Goal: Task Accomplishment & Management: Manage account settings

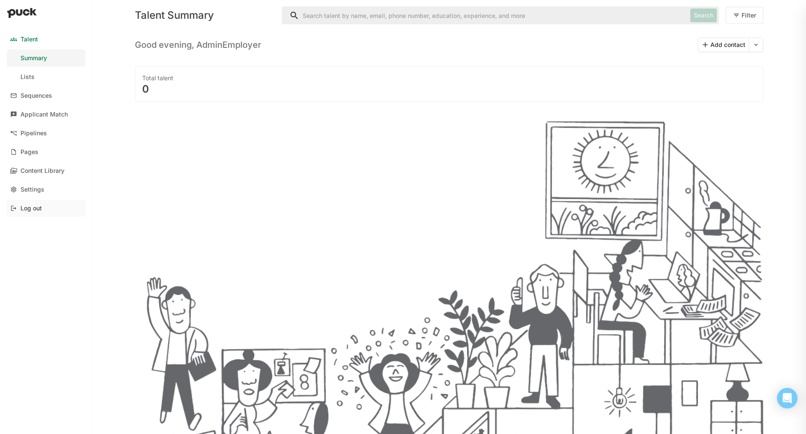
click at [28, 214] on div "Log out" at bounding box center [46, 208] width 79 height 17
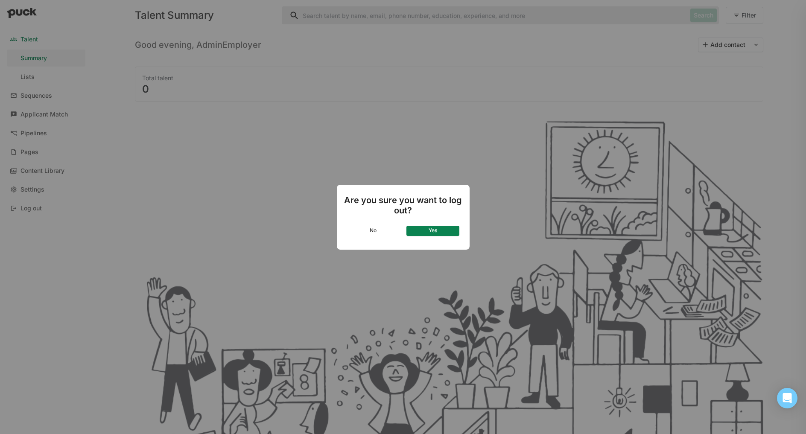
click at [441, 232] on button "Yes" at bounding box center [432, 231] width 53 height 10
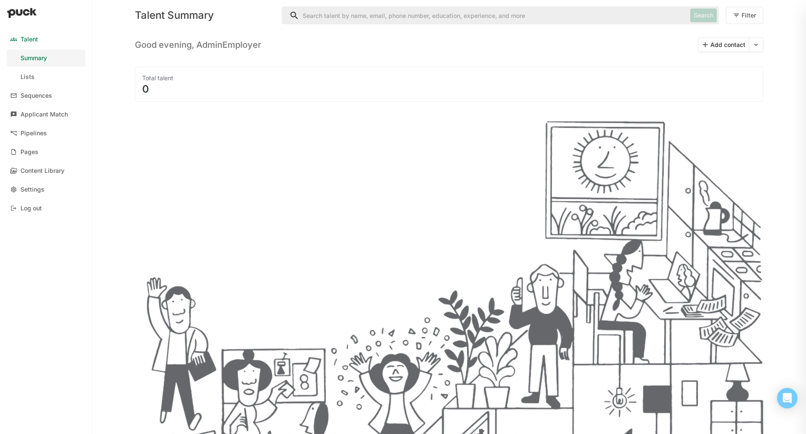
click at [447, 7] on input "Search" at bounding box center [484, 15] width 405 height 17
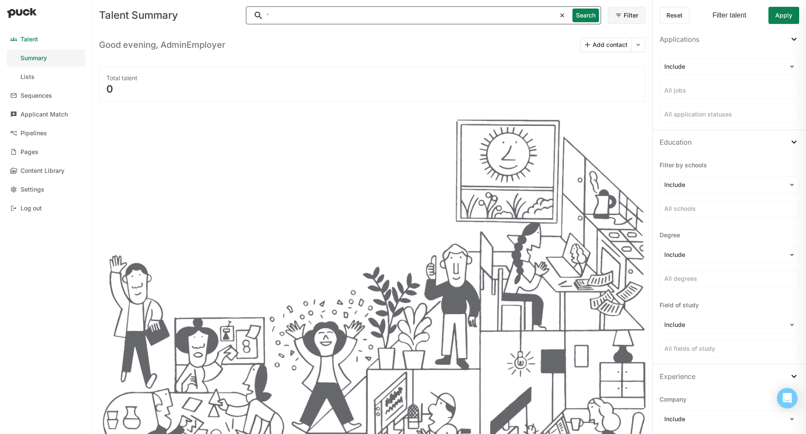
type input "'"
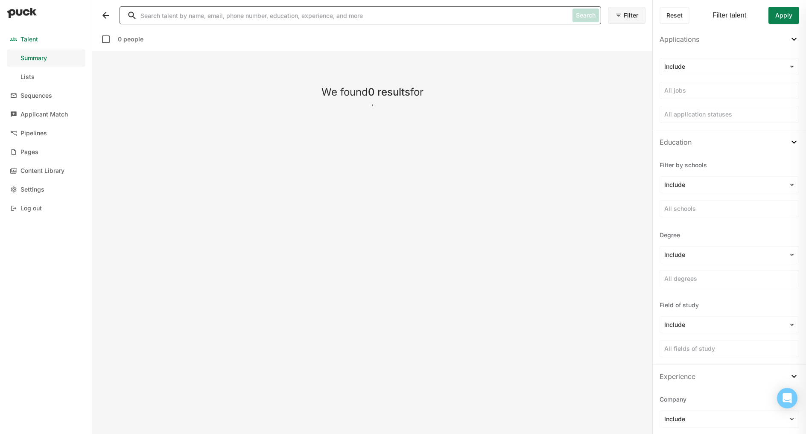
type input """
click at [324, 16] on input "Search" at bounding box center [344, 15] width 449 height 17
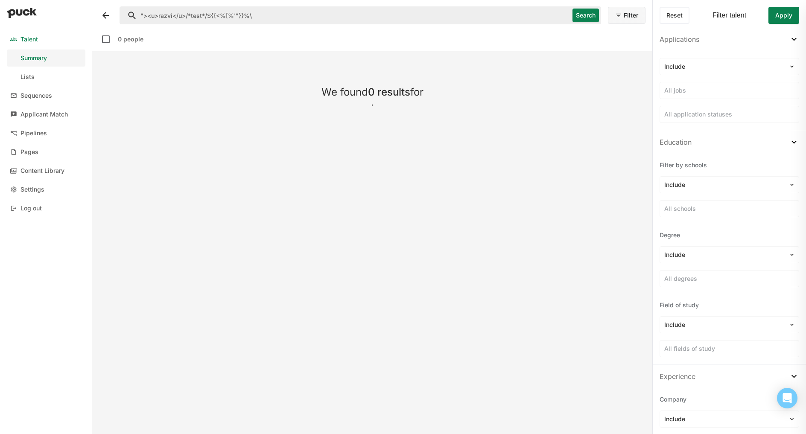
click at [585, 17] on button "Search" at bounding box center [586, 16] width 26 height 14
click at [581, 15] on button "Search" at bounding box center [586, 16] width 26 height 14
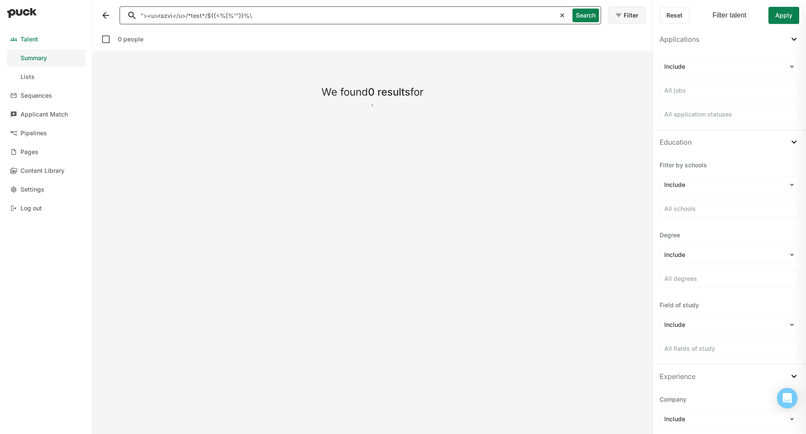
click at [496, 10] on input ""><u>razvi</u>/*test*/${{<%[%'"}}%\" at bounding box center [338, 15] width 436 height 17
click at [496, 12] on input ""><u>razvi</u>/*test*/${{<%[%'"}}%\" at bounding box center [338, 15] width 436 height 17
type input "razvi"
click at [585, 15] on button "Search" at bounding box center [586, 16] width 26 height 14
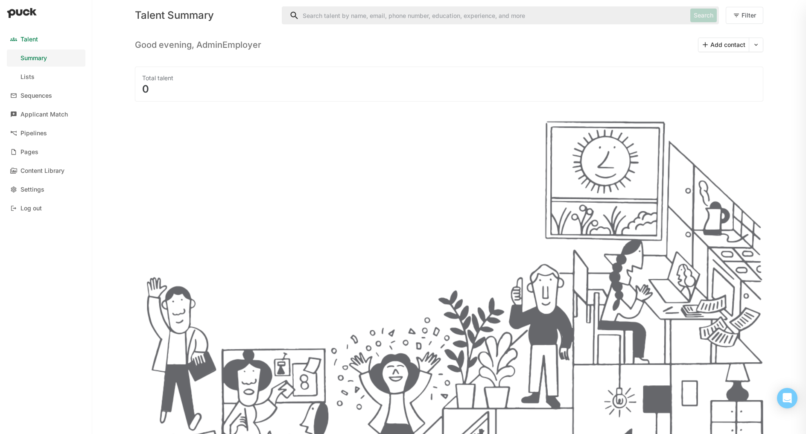
click at [324, 11] on input "Search" at bounding box center [484, 15] width 405 height 17
click at [508, 17] on input "Search" at bounding box center [484, 15] width 405 height 17
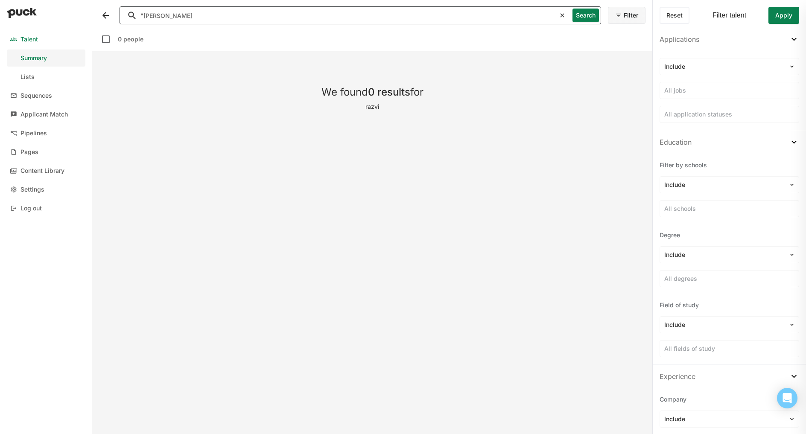
click at [581, 14] on button "Search" at bounding box center [586, 16] width 26 height 14
click at [196, 18] on input ""[PERSON_NAME]" at bounding box center [338, 15] width 436 height 17
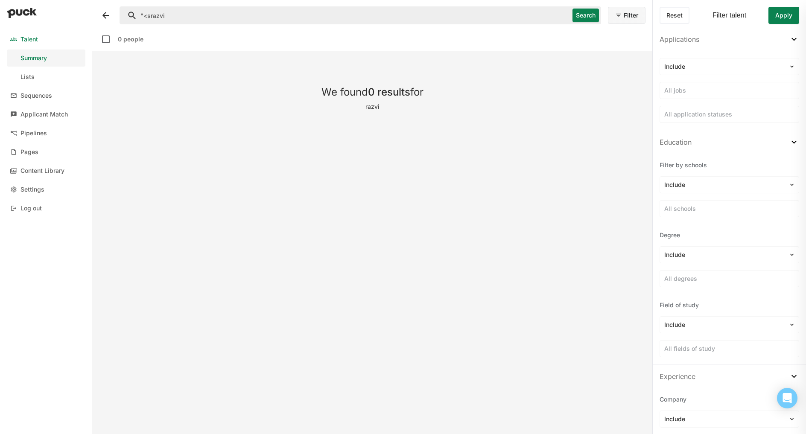
click at [584, 13] on button "Search" at bounding box center [586, 16] width 26 height 14
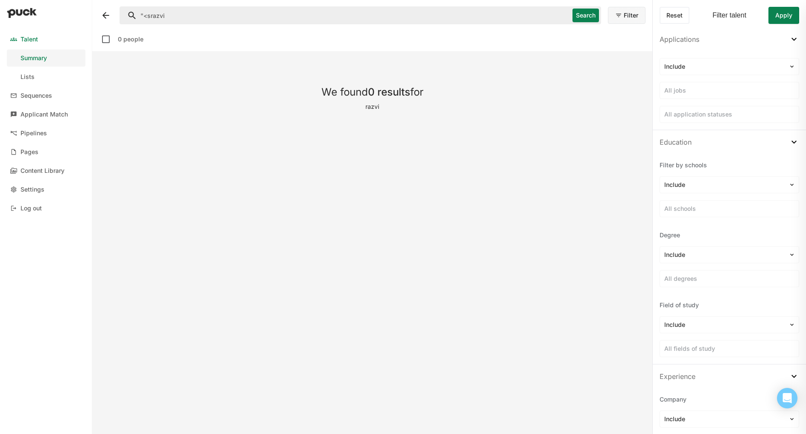
click at [146, 18] on input ""<srazvi" at bounding box center [344, 15] width 449 height 17
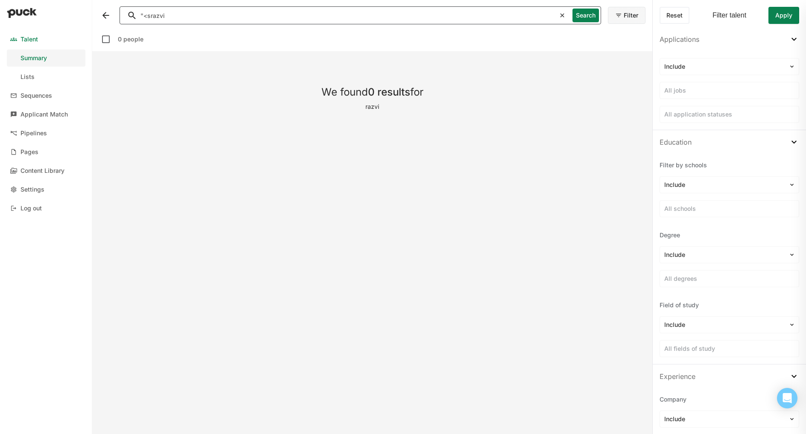
click at [141, 18] on input ""<srazvi" at bounding box center [338, 15] width 436 height 17
click at [143, 18] on input ""<srazvi" at bounding box center [338, 15] width 436 height 17
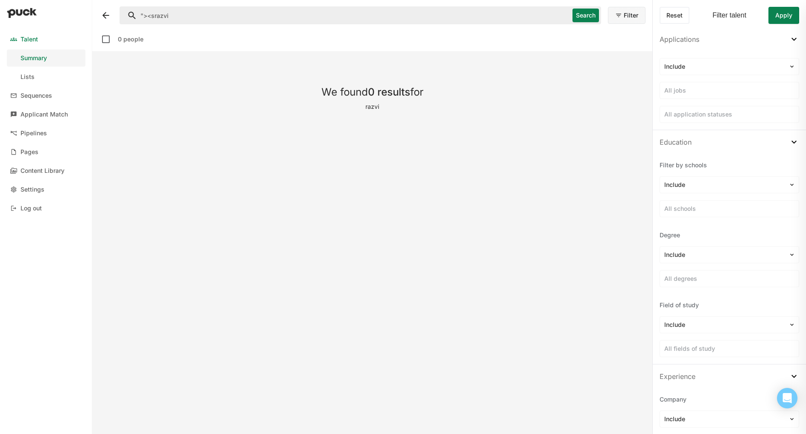
click at [580, 16] on button "Search" at bounding box center [586, 16] width 26 height 14
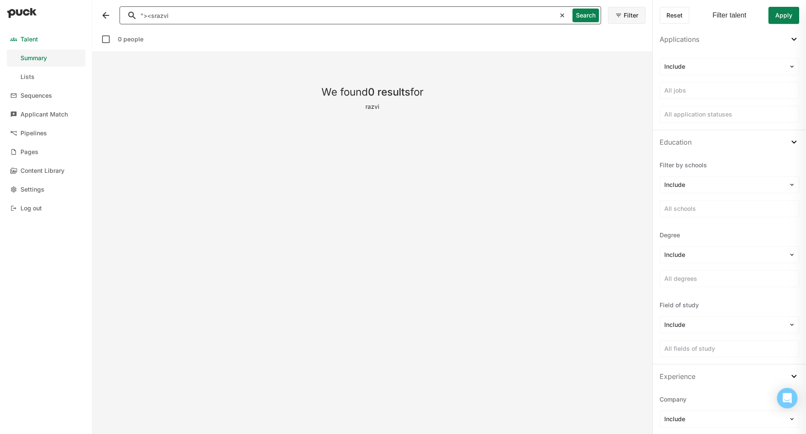
drag, startPoint x: 155, startPoint y: 18, endPoint x: 137, endPoint y: 17, distance: 17.5
click at [137, 17] on input ""><srazvi" at bounding box center [338, 15] width 436 height 17
type input "%22%3e%3crazvi"
click at [588, 14] on button "Search" at bounding box center [586, 16] width 26 height 14
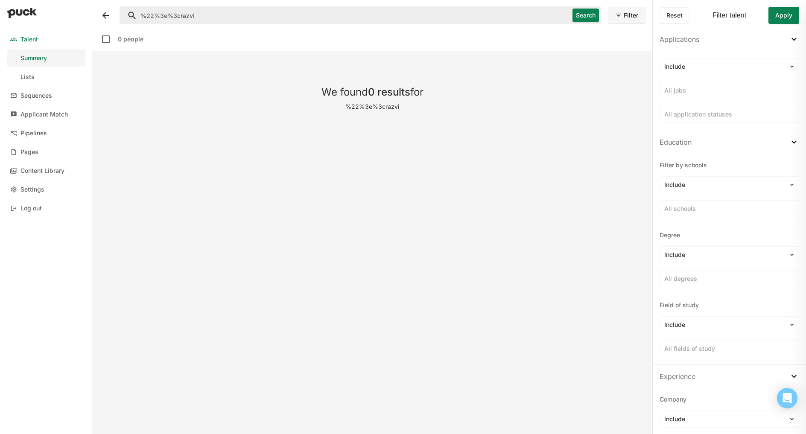
click at [357, 12] on input "%22%3e%3crazvi" at bounding box center [344, 15] width 449 height 17
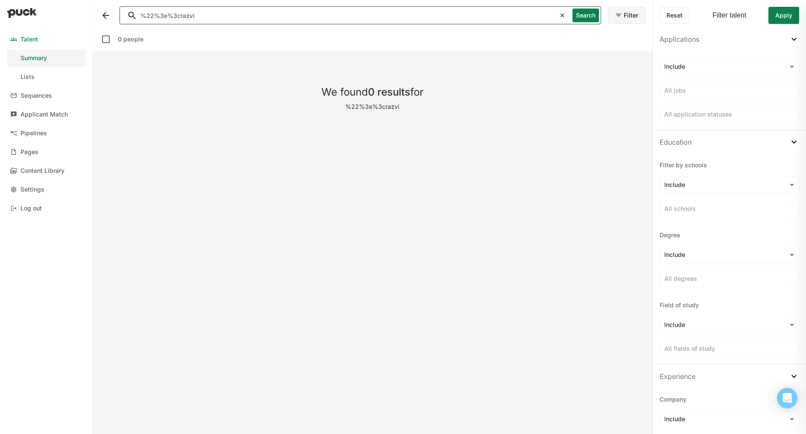
click at [357, 12] on input "%22%3e%3crazvi" at bounding box center [338, 15] width 436 height 17
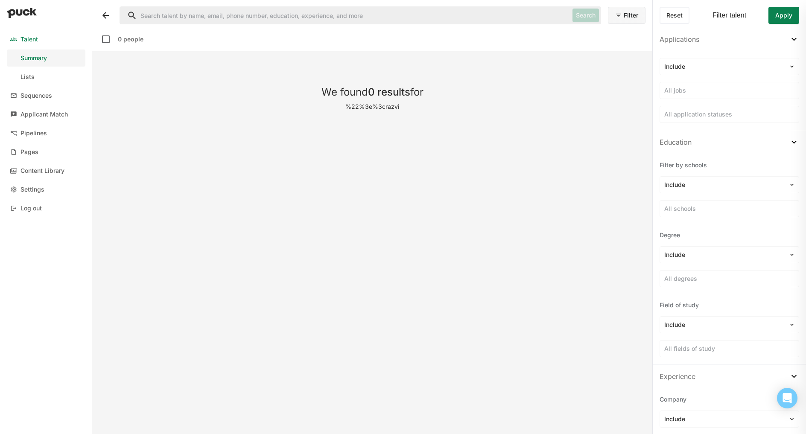
click at [112, 9] on div "Search Filter" at bounding box center [372, 15] width 547 height 31
click at [102, 13] on button at bounding box center [106, 16] width 14 height 14
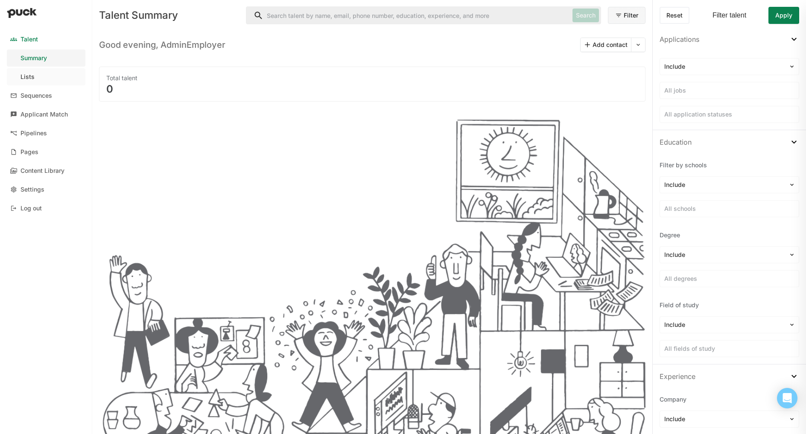
click at [41, 77] on link "Lists" at bounding box center [46, 76] width 79 height 17
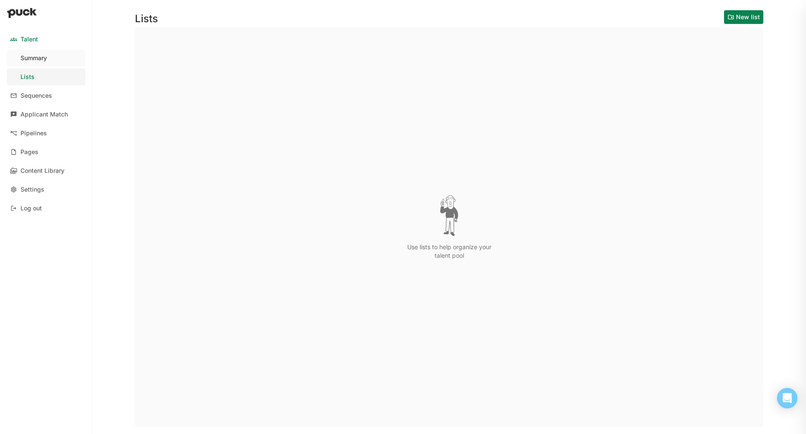
click at [26, 55] on div "Summary" at bounding box center [33, 58] width 26 height 7
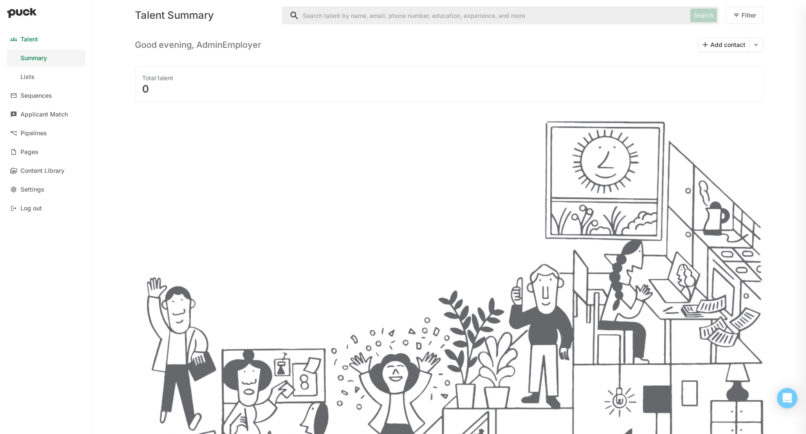
click at [715, 46] on button "Add contact" at bounding box center [724, 45] width 50 height 14
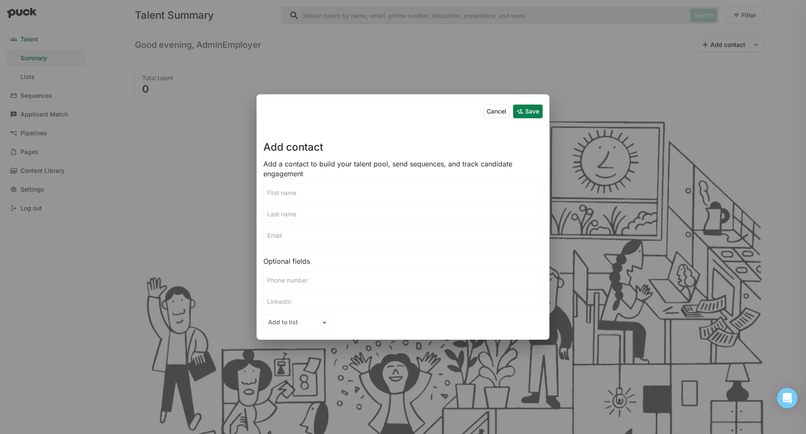
click at [303, 192] on input at bounding box center [403, 192] width 278 height 17
type input ""><u>razvi</u>/*test*/${{<%[%'"}}%\"
click at [294, 210] on input at bounding box center [403, 213] width 278 height 17
type input ""><u>razvi</u>/*test*/${{<%[%'"}}%\"
click at [285, 234] on input at bounding box center [403, 235] width 278 height 17
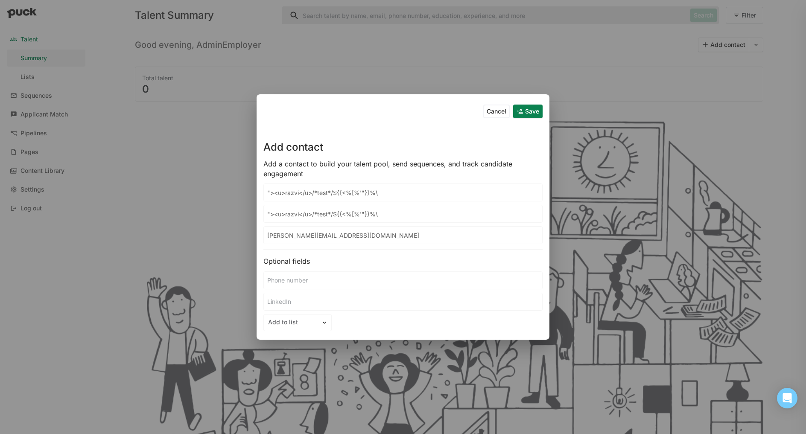
type input "[PERSON_NAME][EMAIL_ADDRESS][DOMAIN_NAME]"
click at [287, 279] on input at bounding box center [403, 280] width 278 height 17
click at [285, 303] on input at bounding box center [403, 301] width 278 height 17
paste input "yuwjrhuilz4639agwctgxjc48vel2a.oastify.com"
type input "https://yuwjrhuilz4639agwctgxjc48vel2a.oastify.com"
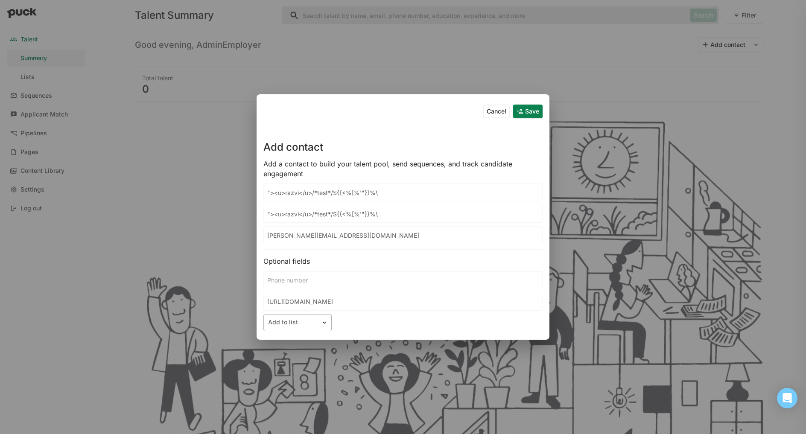
click at [307, 324] on div at bounding box center [292, 322] width 49 height 9
click at [523, 113] on button "Save" at bounding box center [527, 112] width 29 height 14
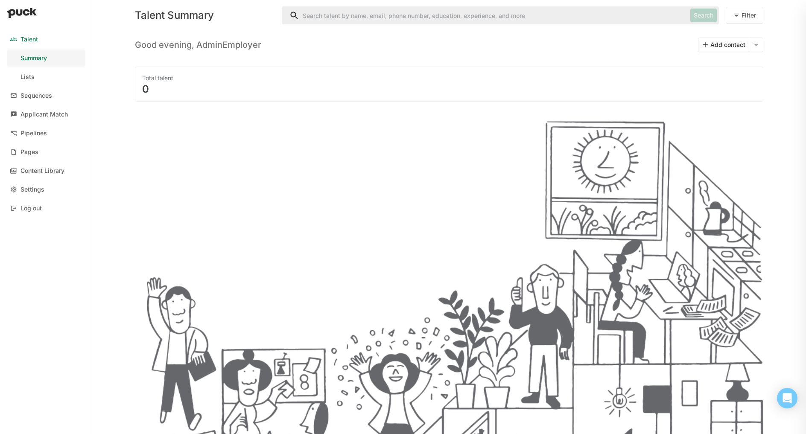
click at [33, 59] on div "Summary" at bounding box center [33, 58] width 26 height 7
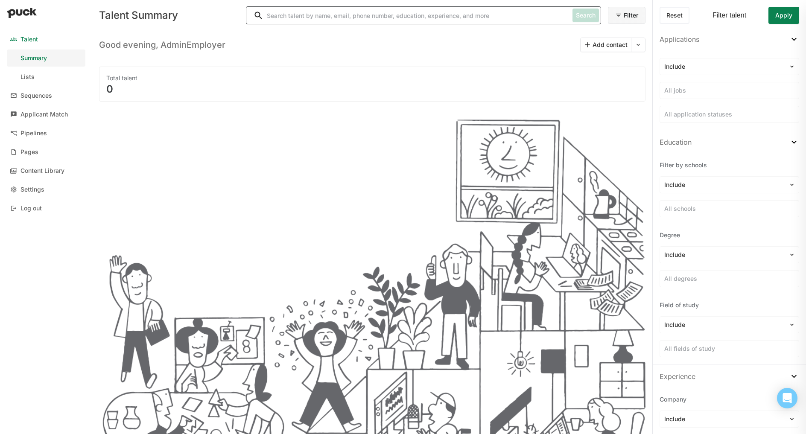
click at [332, 19] on input "Search" at bounding box center [407, 15] width 323 height 17
type input "razvi"
click at [586, 19] on button "Search" at bounding box center [586, 16] width 26 height 14
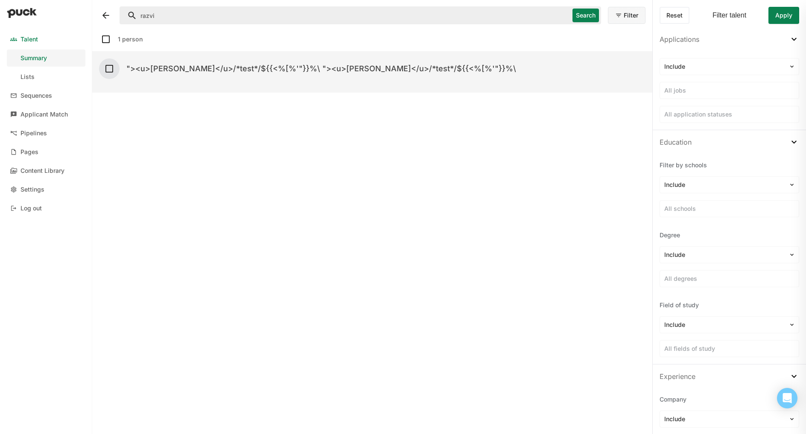
click at [107, 70] on img at bounding box center [109, 69] width 10 height 10
click at [112, 69] on img at bounding box center [109, 69] width 10 height 10
click at [248, 71] on div ""><u>[PERSON_NAME]</u>/*test*/${{<%[%'"}}%\ "><u>[PERSON_NAME]</u>/*test*/${{<%…" at bounding box center [321, 69] width 390 height 10
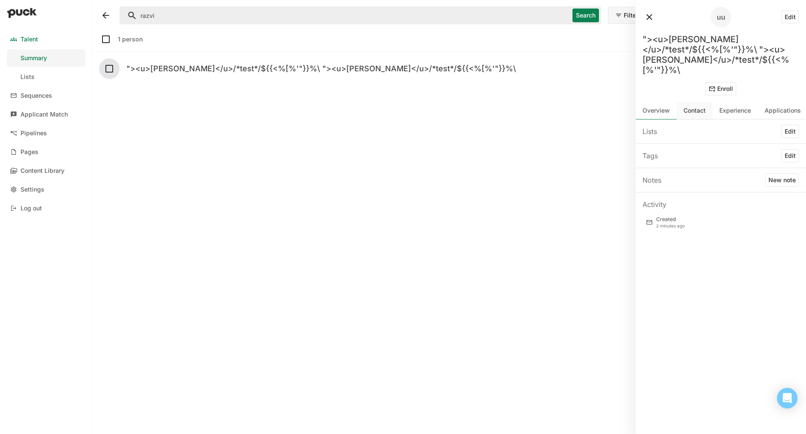
click at [699, 107] on div "Contact" at bounding box center [695, 110] width 22 height 7
click at [745, 104] on div "Experience" at bounding box center [735, 110] width 45 height 17
click at [780, 107] on div "Applications" at bounding box center [783, 110] width 36 height 7
click at [742, 105] on div "Experience" at bounding box center [735, 110] width 45 height 17
click at [659, 126] on div "Resumes" at bounding box center [657, 131] width 29 height 10
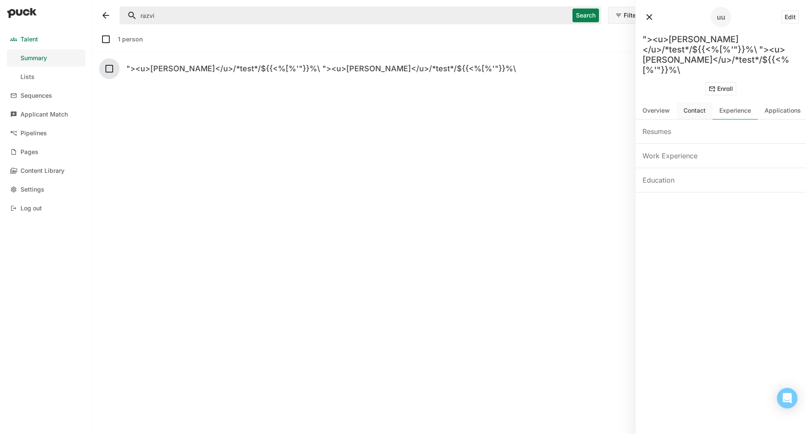
click at [697, 107] on div "Contact" at bounding box center [695, 110] width 22 height 7
click at [667, 105] on div "Overview" at bounding box center [656, 110] width 41 height 17
click at [375, 128] on div "1 person uu "><u>razvi</u>/*test*/${{<%[%'"}}%\ "><u>razvi</u>/*test*/${{<%[%'"…" at bounding box center [372, 229] width 547 height 397
click at [32, 57] on div "Summary" at bounding box center [33, 58] width 26 height 7
click at [647, 20] on button at bounding box center [650, 17] width 14 height 14
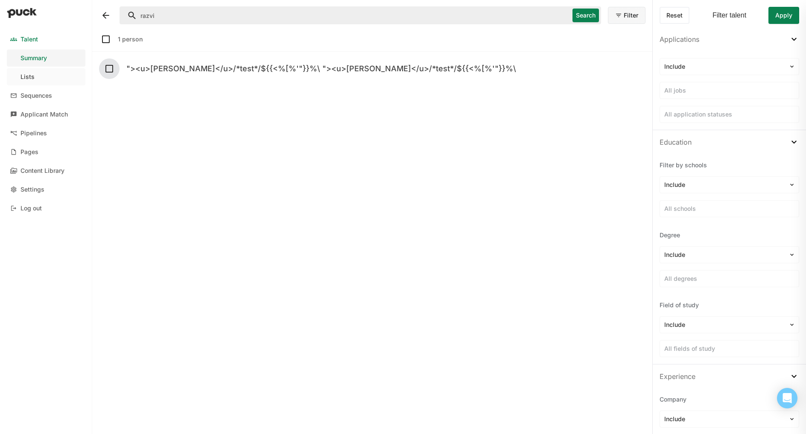
click at [28, 68] on link "Lists" at bounding box center [46, 76] width 79 height 17
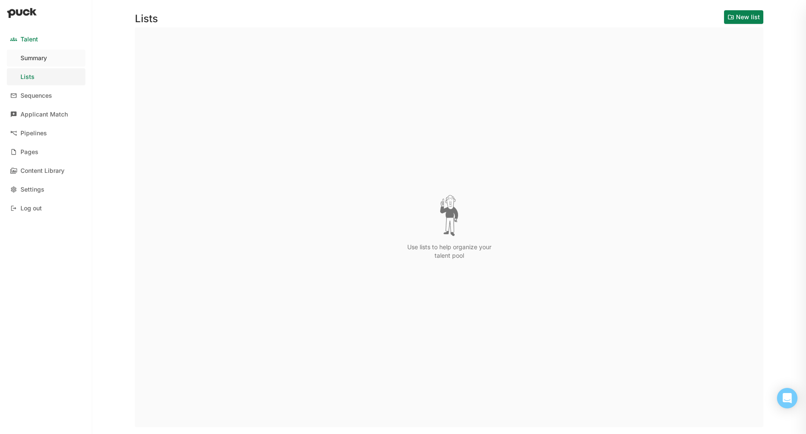
click at [41, 59] on div "Summary" at bounding box center [33, 58] width 26 height 7
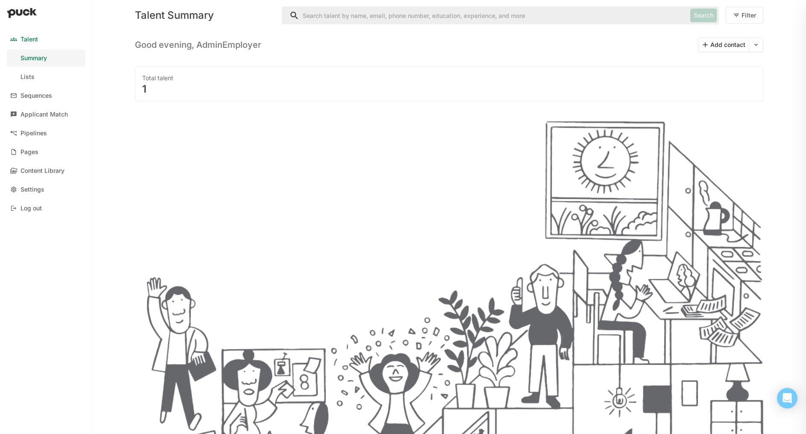
click at [713, 46] on button "Add contact" at bounding box center [724, 45] width 50 height 14
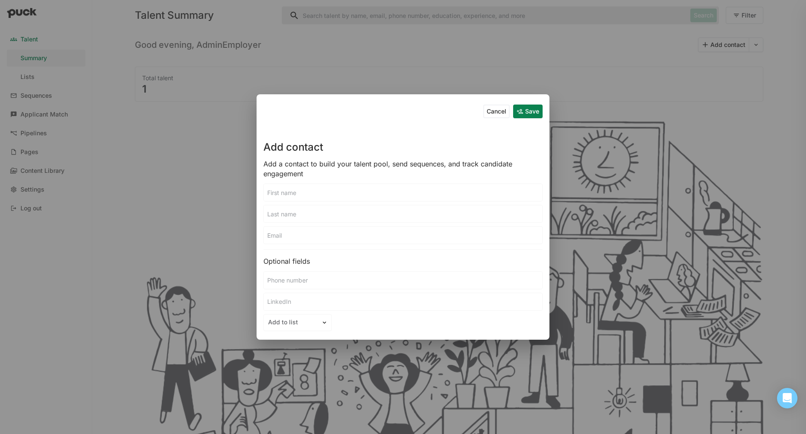
click at [303, 199] on input at bounding box center [403, 192] width 278 height 17
type input "x"
type input "test"
type input "test@test.test"
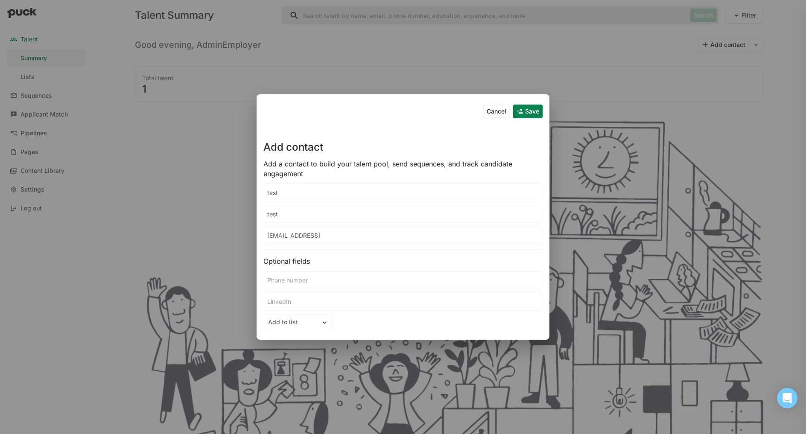
click at [529, 113] on button "Save" at bounding box center [527, 112] width 29 height 14
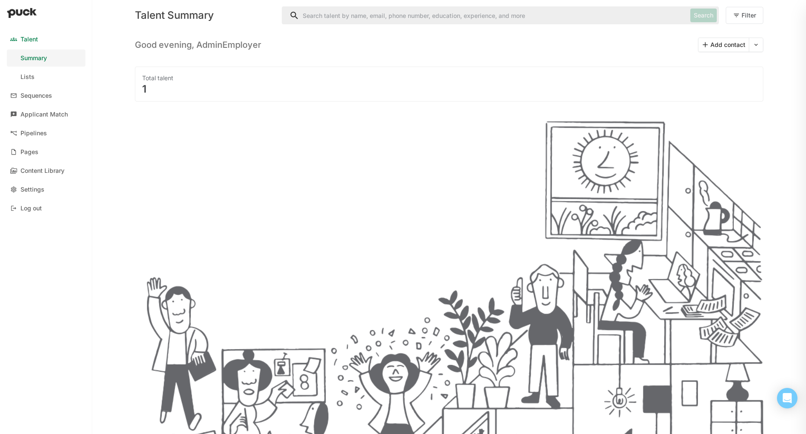
click at [244, 86] on div "1" at bounding box center [449, 89] width 614 height 10
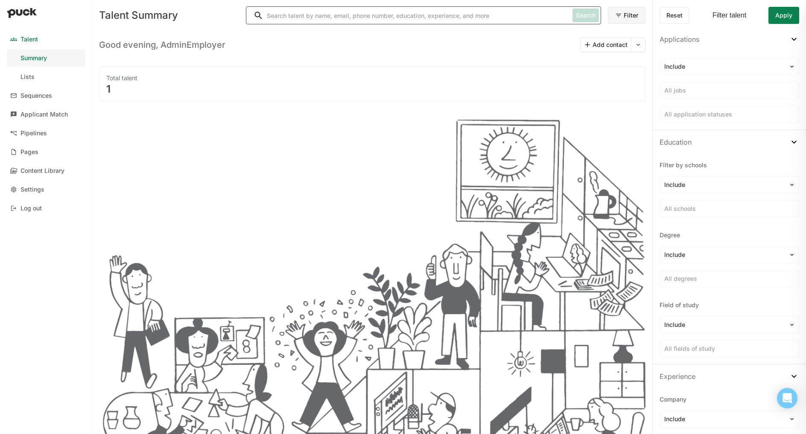
click at [372, 8] on input "Search" at bounding box center [407, 15] width 323 height 17
click at [417, 14] on input "Search" at bounding box center [407, 15] width 323 height 17
click at [366, 17] on input "Search" at bounding box center [407, 15] width 323 height 17
type input "razvi"
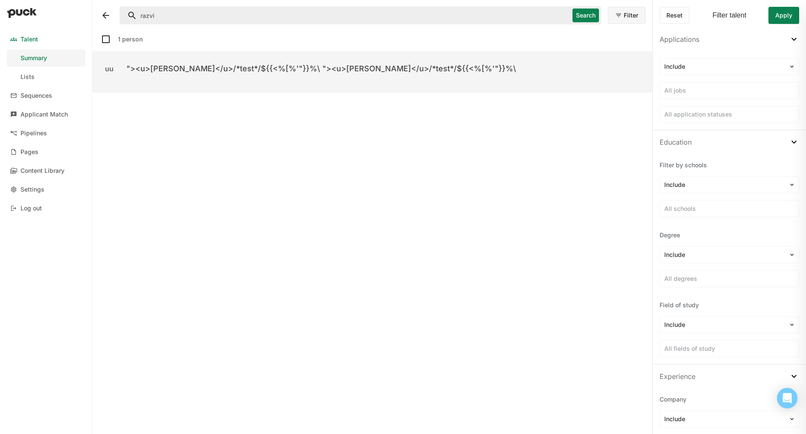
click at [204, 71] on div ""><u>[PERSON_NAME]</u>/*test*/${{<%[%'"}}%\ "><u>[PERSON_NAME]</u>/*test*/${{<%…" at bounding box center [321, 69] width 390 height 10
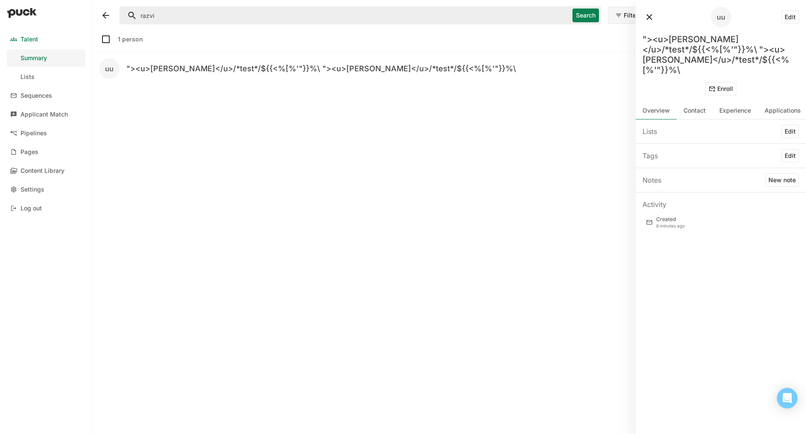
click at [716, 82] on button "Enroll" at bounding box center [720, 89] width 31 height 14
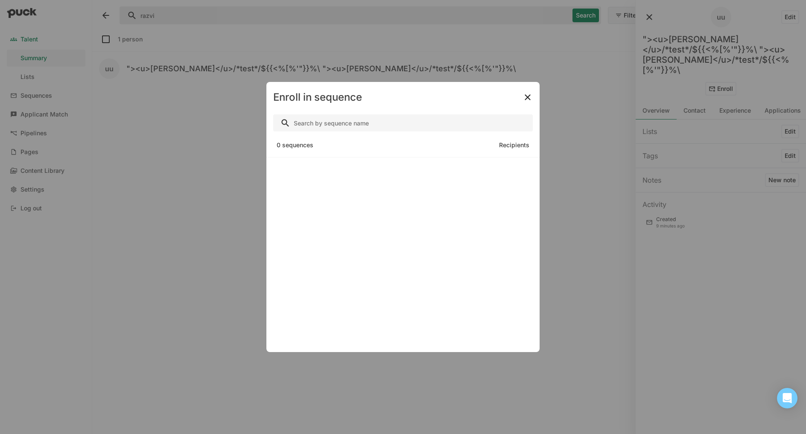
click at [313, 145] on div "0 sequences" at bounding box center [295, 145] width 37 height 17
click at [307, 118] on input "Search" at bounding box center [403, 122] width 260 height 17
type input "test"
click at [528, 99] on img at bounding box center [528, 97] width 10 height 10
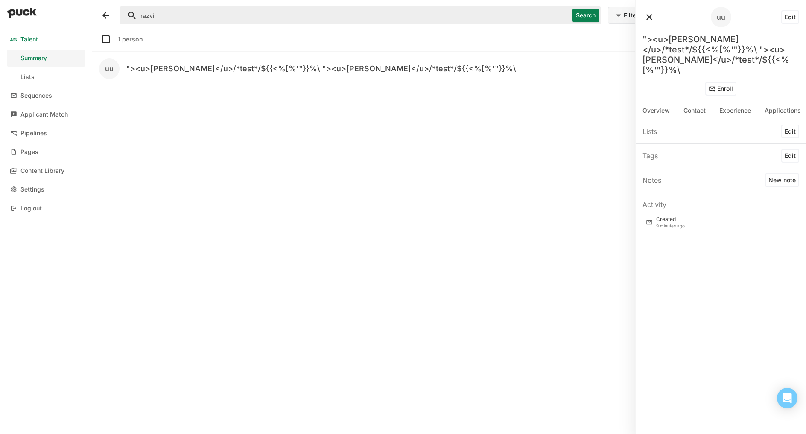
click at [782, 173] on button "New note" at bounding box center [782, 180] width 34 height 14
click at [734, 200] on p at bounding box center [720, 203] width 141 height 7
click at [674, 200] on p ""><u>razvi</u>/*test*/${{<%[%'"}}%\" at bounding box center [720, 203] width 141 height 7
click at [787, 219] on button "Save" at bounding box center [788, 226] width 21 height 14
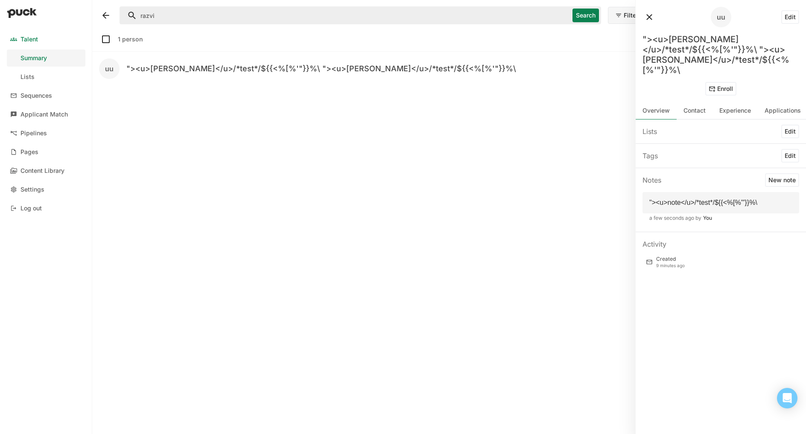
click at [785, 149] on button "Edit" at bounding box center [790, 156] width 18 height 14
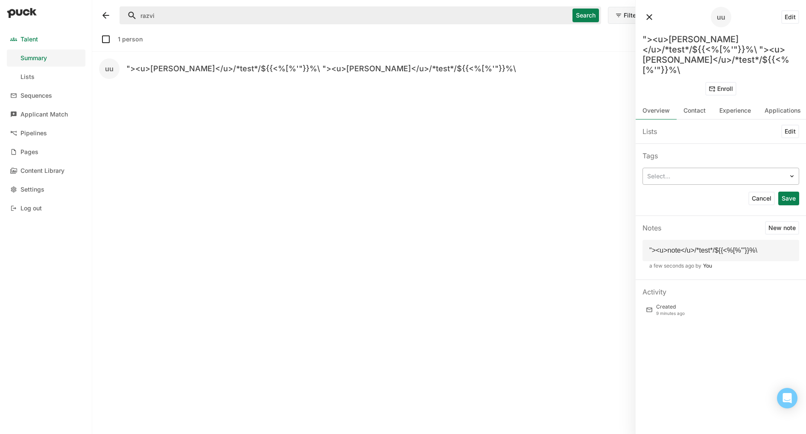
click at [722, 172] on div at bounding box center [715, 176] width 137 height 9
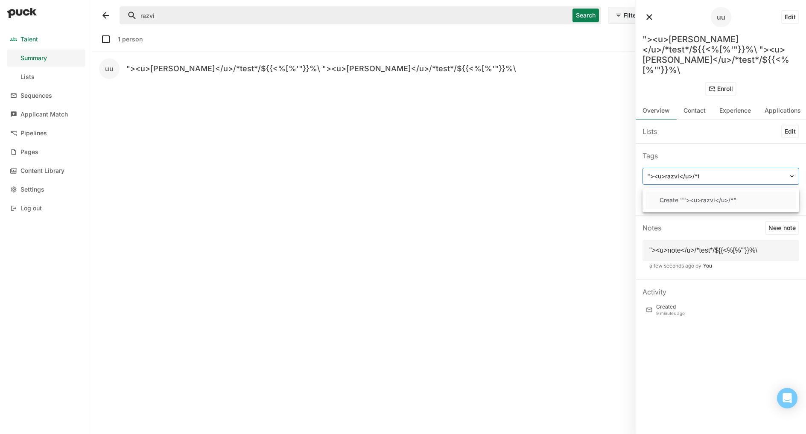
type input ""><u>razvi</u>/*test*/${{<"
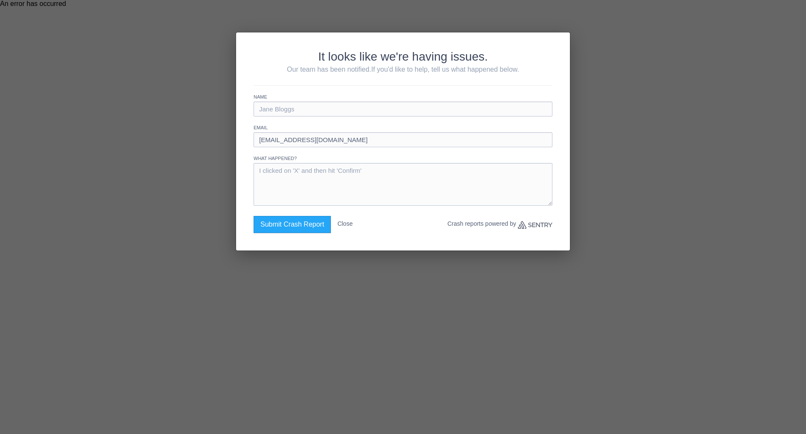
click at [348, 228] on button "Close" at bounding box center [344, 223] width 15 height 15
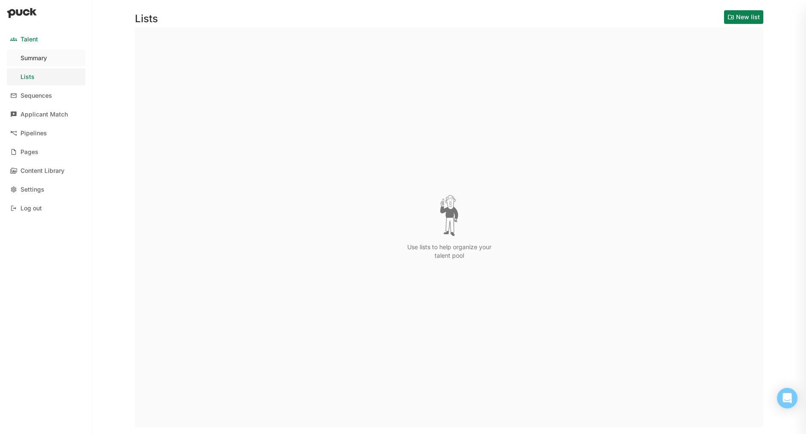
click at [46, 59] on div "Summary" at bounding box center [33, 58] width 26 height 7
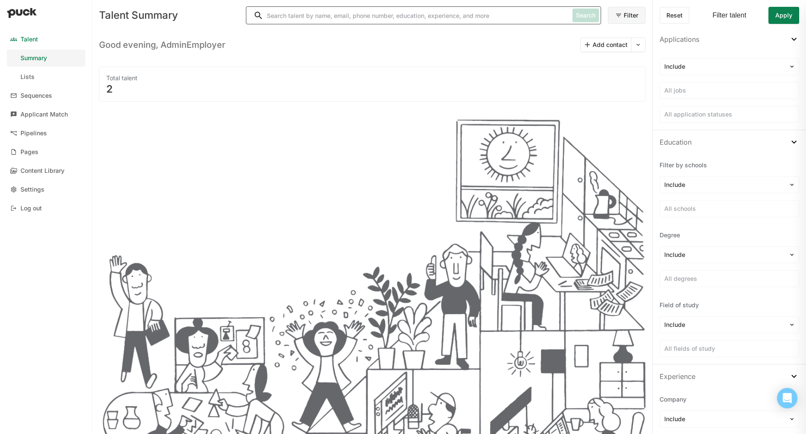
click at [322, 9] on input "Search" at bounding box center [407, 15] width 323 height 17
type input "razvi"
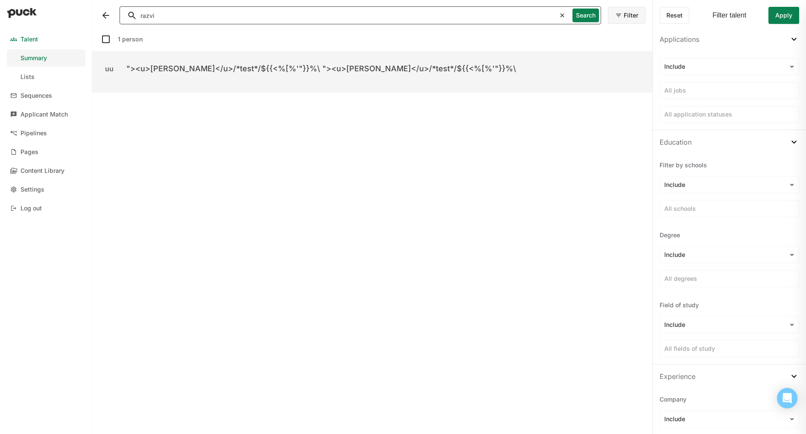
click at [431, 68] on div "uu "><u>razvi</u>/*test*/${{<%[%'"}}%\ "><u>razvi</u>/*test*/${{<%[%'"}}%\" at bounding box center [372, 68] width 547 height 20
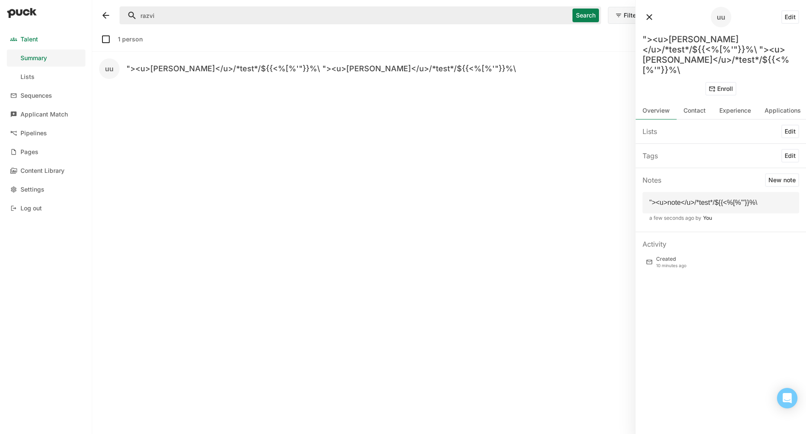
click at [789, 149] on button "Edit" at bounding box center [790, 156] width 18 height 14
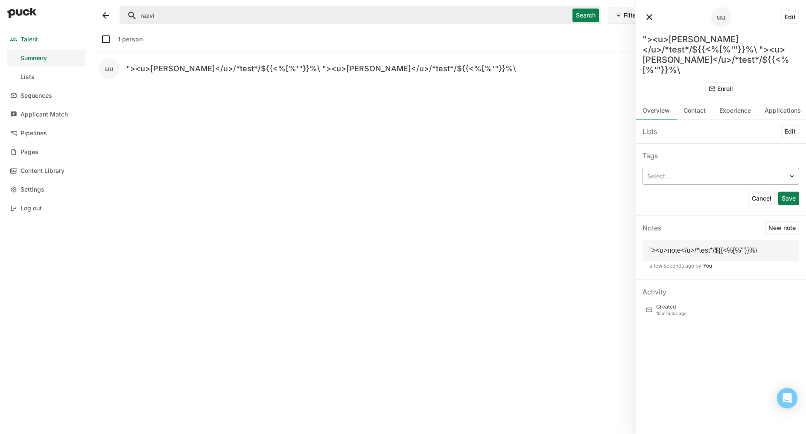
click at [725, 171] on div "Select..." at bounding box center [716, 176] width 146 height 12
type input "t"
type input """
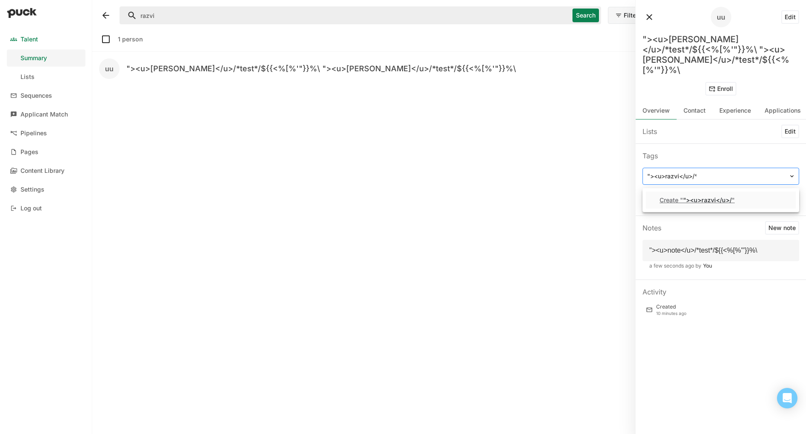
type input ""><u>razvi</u>/*test*/${{"
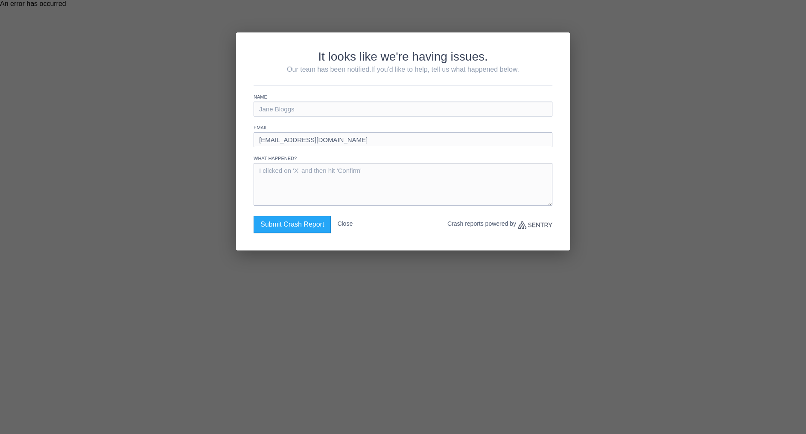
click at [348, 226] on button "Close" at bounding box center [344, 223] width 15 height 15
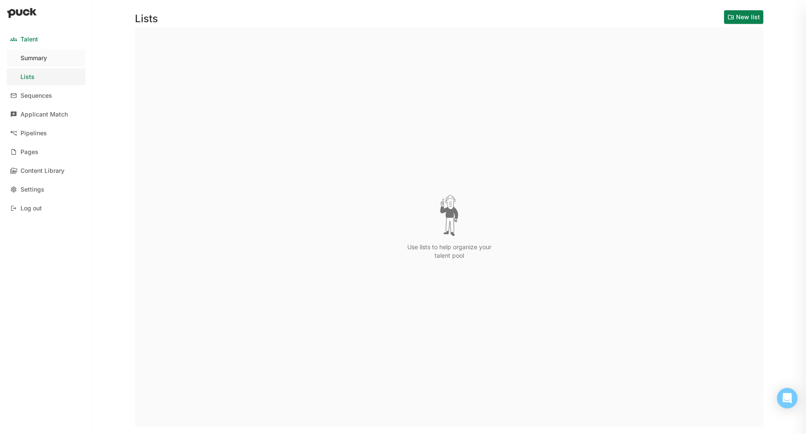
click at [46, 61] on div "Summary" at bounding box center [33, 58] width 26 height 7
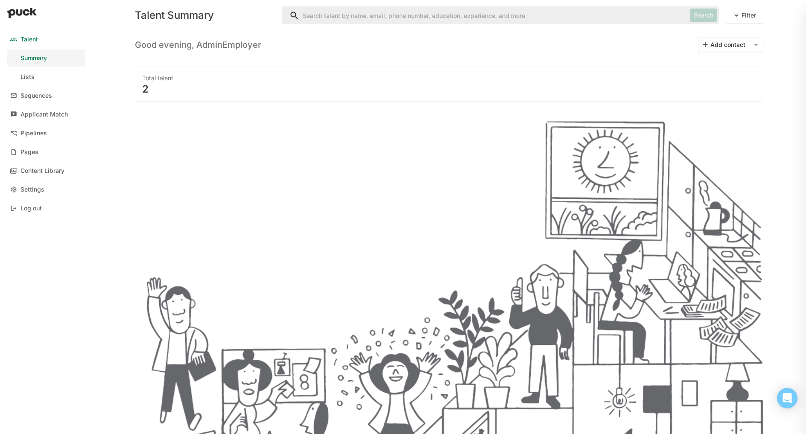
click at [339, 17] on input "Search" at bounding box center [484, 15] width 405 height 17
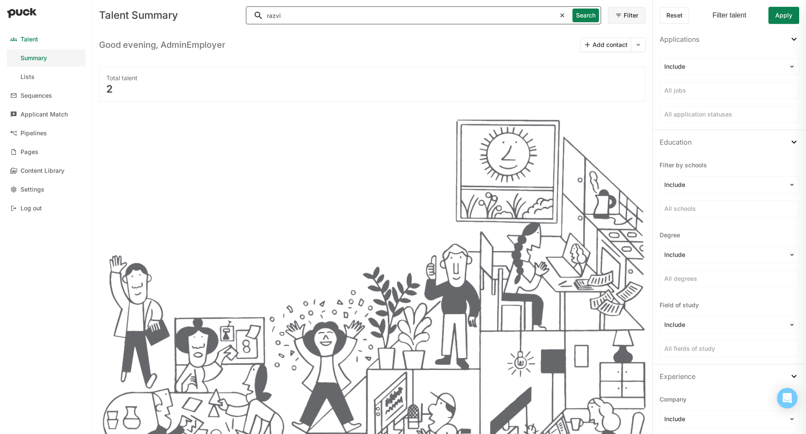
type input "razvi"
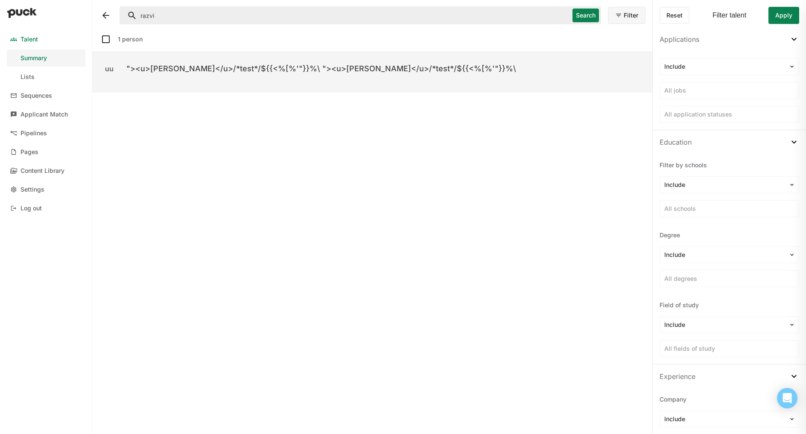
click at [298, 70] on div ""><u>[PERSON_NAME]</u>/*test*/${{<%[%'"}}%\ "><u>[PERSON_NAME]</u>/*test*/${{<%…" at bounding box center [321, 69] width 390 height 10
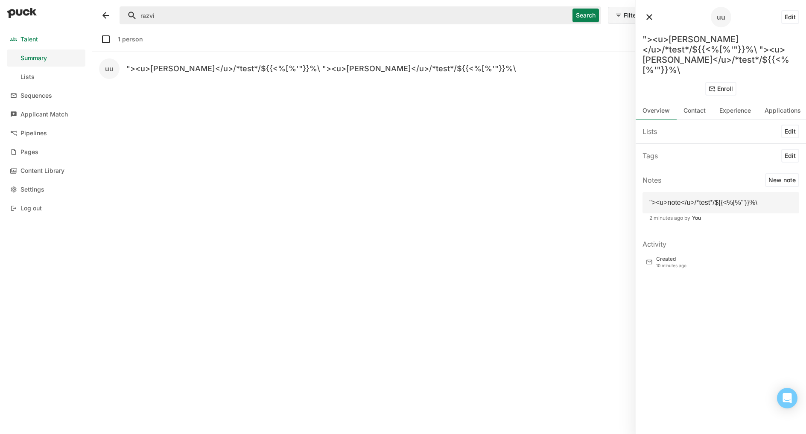
click at [790, 149] on button "Edit" at bounding box center [790, 156] width 18 height 14
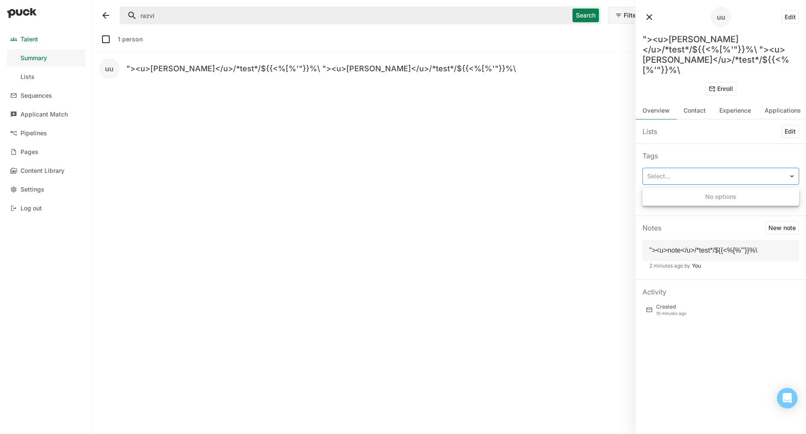
click at [729, 172] on div at bounding box center [715, 176] width 137 height 9
type input ""><u>razvi</u>"
click at [787, 192] on button "Save" at bounding box center [788, 199] width 21 height 14
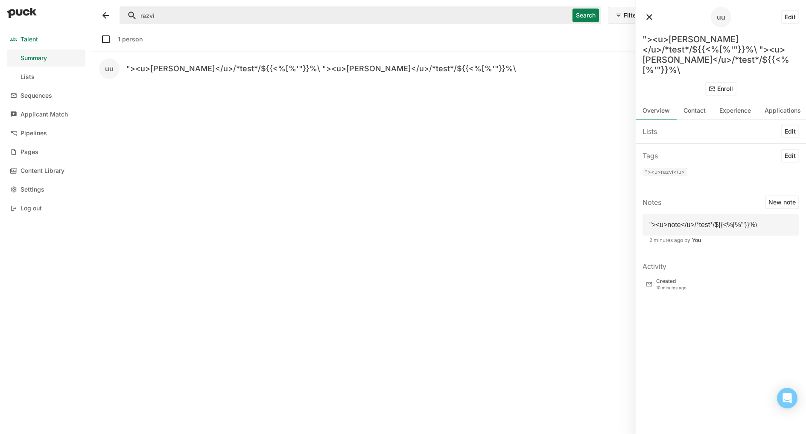
click at [736, 132] on div "Lists Edit" at bounding box center [721, 132] width 170 height 24
click at [789, 149] on button "Edit" at bounding box center [790, 156] width 18 height 14
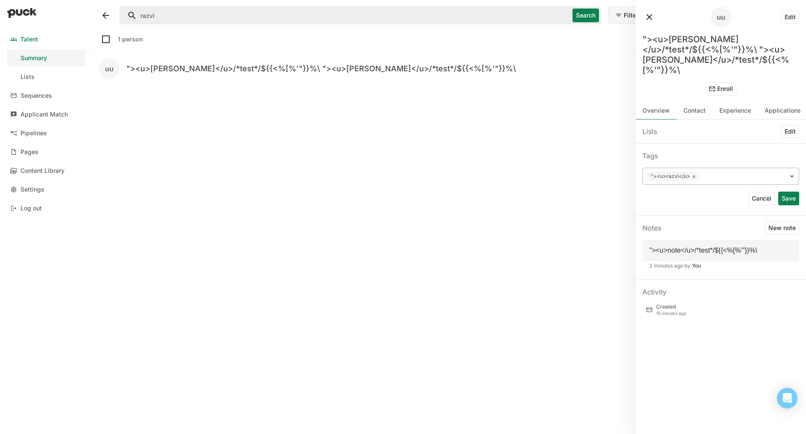
click at [675, 173] on span ""><u>razvi</u>" at bounding box center [671, 176] width 40 height 7
click at [674, 173] on span ""><u>razvi</u>" at bounding box center [671, 176] width 40 height 7
type input ""><u>tag</u>"
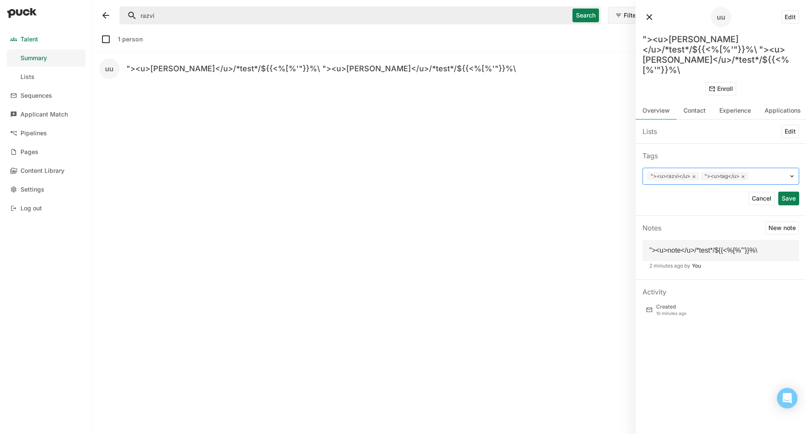
type input "'"
click at [790, 125] on button "Edit" at bounding box center [790, 132] width 18 height 14
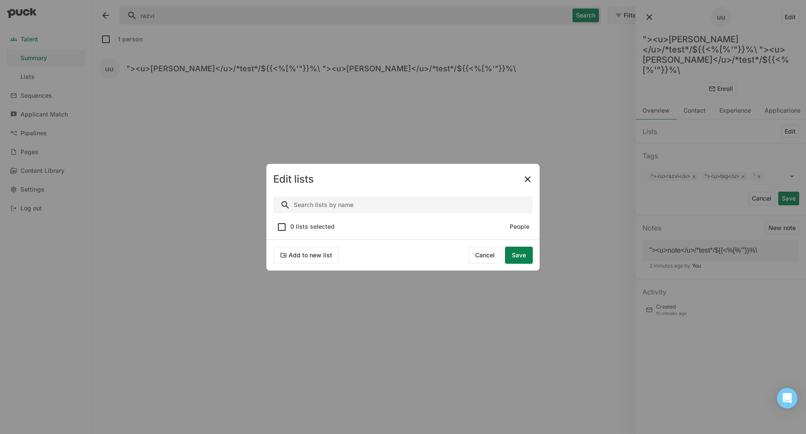
click at [395, 212] on input "Search" at bounding box center [403, 204] width 260 height 17
click at [319, 257] on button "Add to new list" at bounding box center [306, 255] width 66 height 17
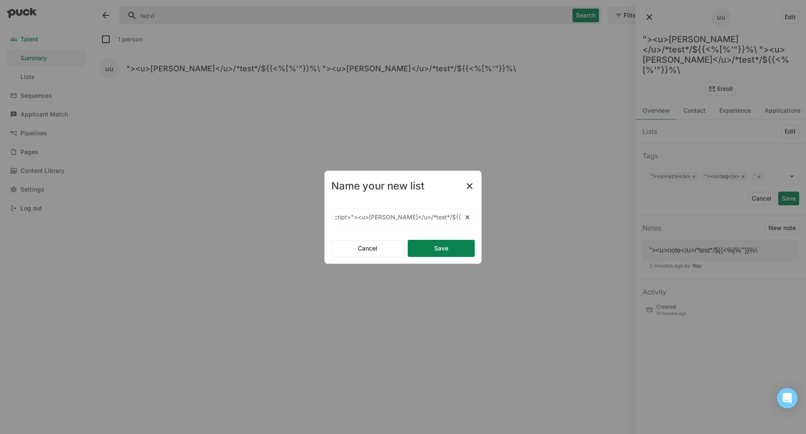
type input ""><script>alert(document.domain)</script>"><u>razvi</u>/*test*/${{<%[%'"}}%\"
click at [365, 222] on input ""><u>razvi</u>/*test*/${{<%[%'"}}%\" at bounding box center [398, 217] width 132 height 17
click at [362, 219] on input ""><u>razvi</u>/*test*/${{<%[%'"}}%\" at bounding box center [398, 217] width 132 height 17
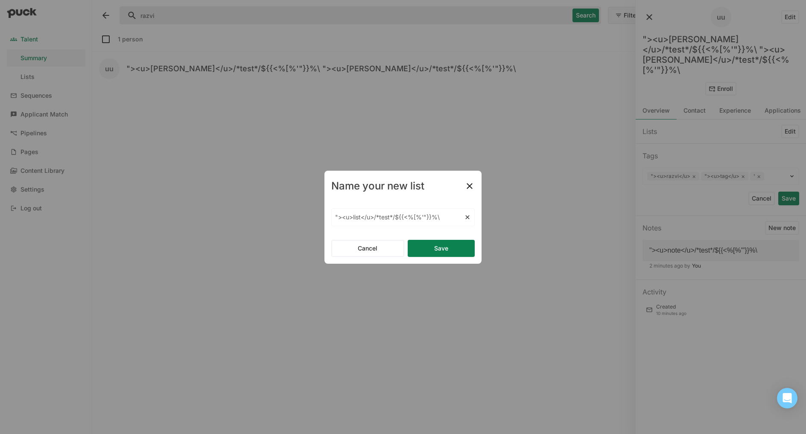
type input ""><u>list</u>/*test*/${{<%[%'"}}%\"
click at [432, 248] on button "Save" at bounding box center [441, 248] width 67 height 17
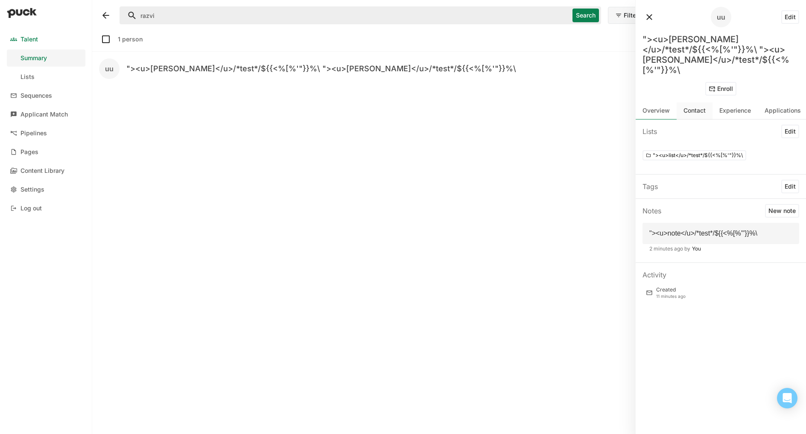
click at [699, 106] on div "Contact" at bounding box center [695, 110] width 36 height 17
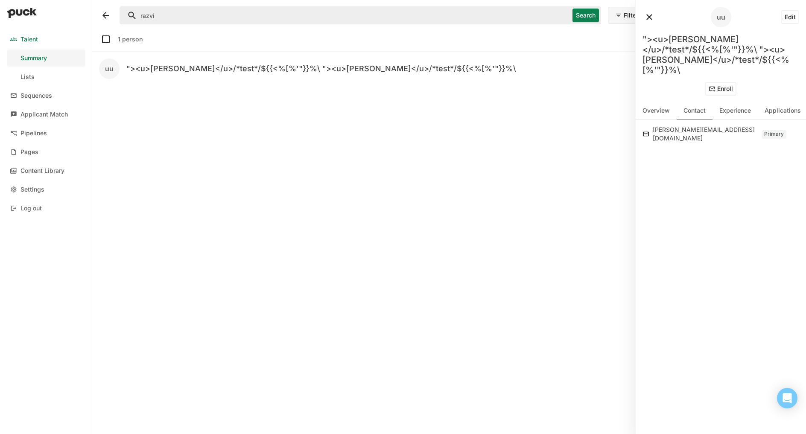
click at [691, 125] on div "[PERSON_NAME][EMAIL_ADDRESS][DOMAIN_NAME]" at bounding box center [706, 134] width 107 height 19
click at [737, 107] on div "Experience" at bounding box center [735, 110] width 32 height 7
click at [667, 126] on div "Resumes" at bounding box center [657, 131] width 29 height 10
click at [781, 107] on div "Applications" at bounding box center [783, 110] width 36 height 7
click at [737, 107] on div "Experience" at bounding box center [735, 110] width 32 height 7
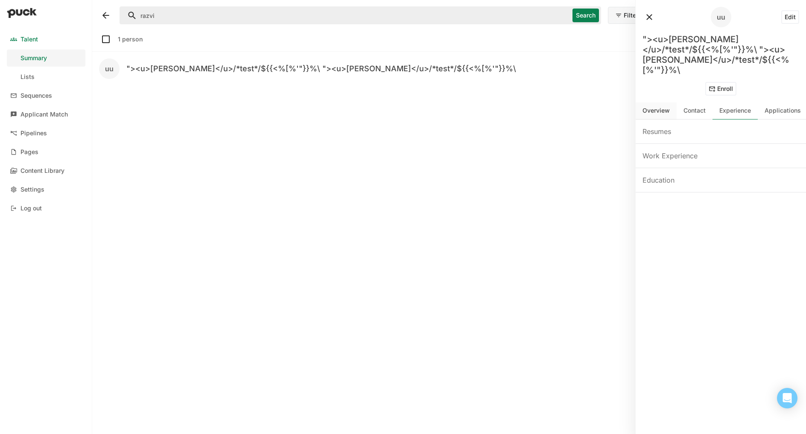
click at [659, 107] on div "Overview" at bounding box center [656, 110] width 27 height 7
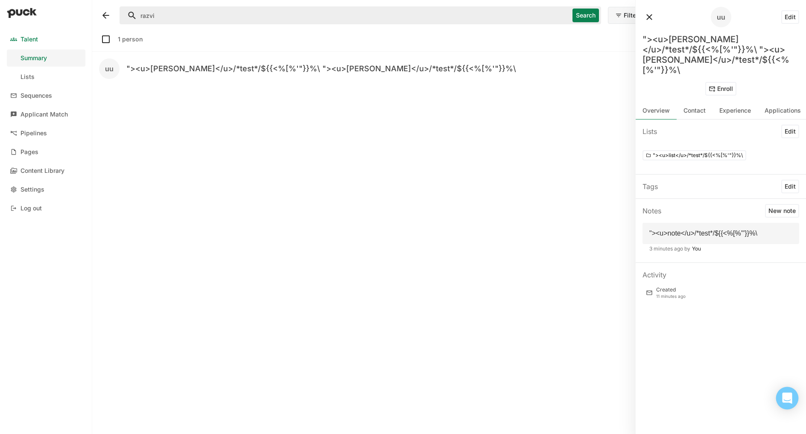
click at [783, 396] on icon "Open Intercom Messenger" at bounding box center [787, 398] width 11 height 11
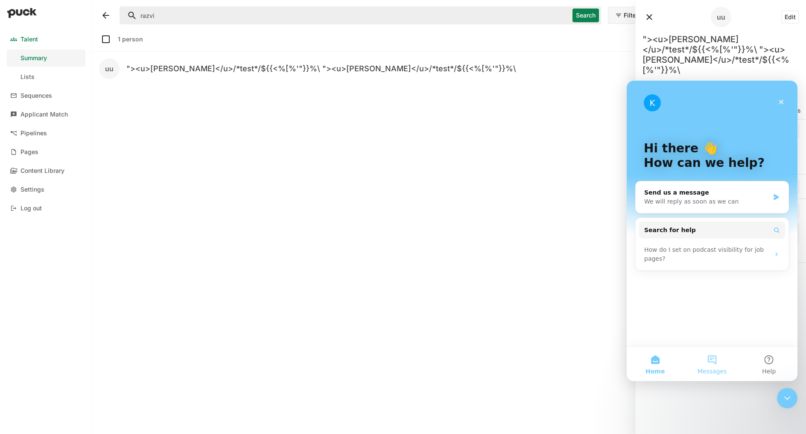
click at [715, 360] on button "Messages" at bounding box center [712, 364] width 57 height 34
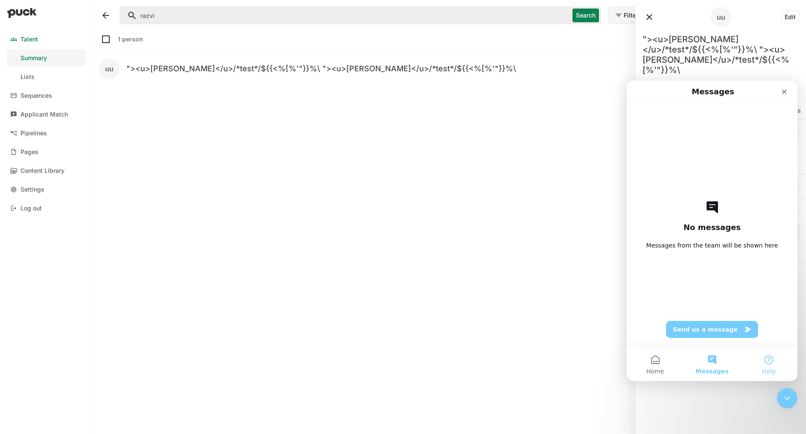
click at [767, 350] on button "Help" at bounding box center [769, 364] width 57 height 34
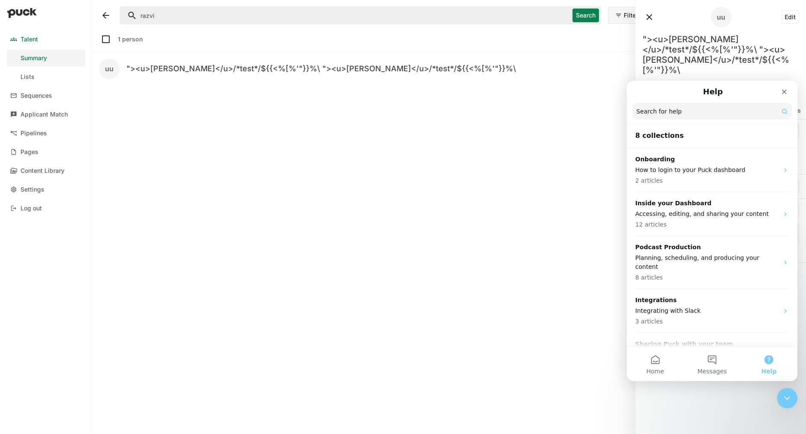
click at [659, 112] on input "Search for help" at bounding box center [712, 111] width 160 height 17
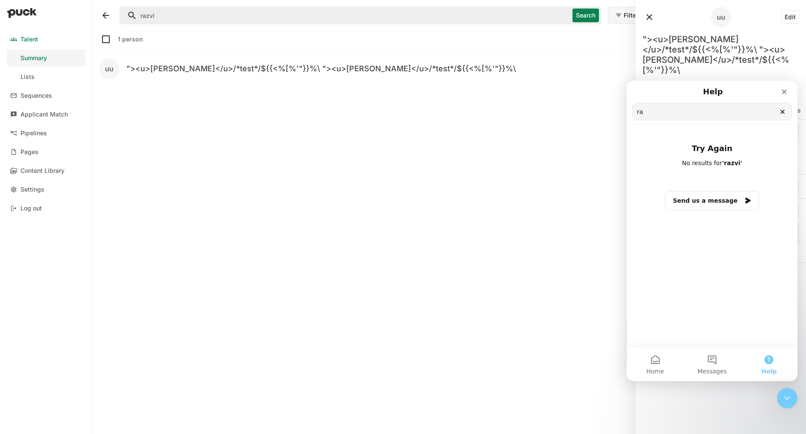
type input "r"
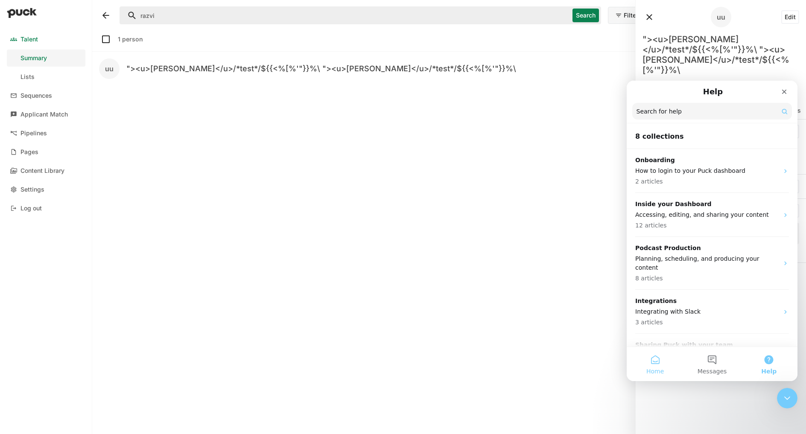
click at [669, 361] on button "Home" at bounding box center [655, 364] width 57 height 34
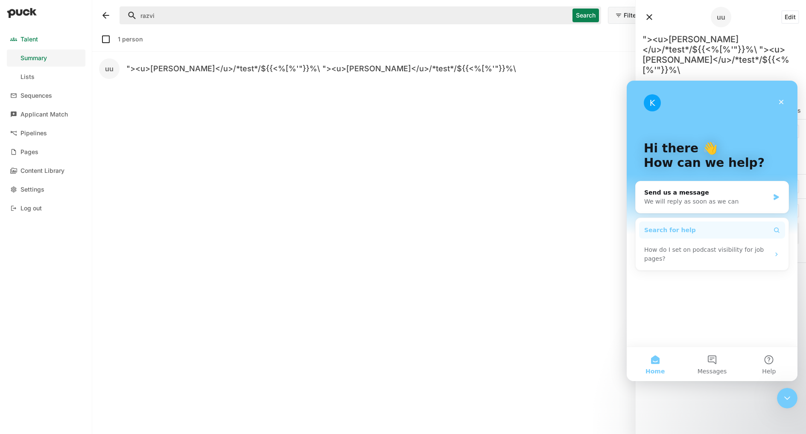
click at [691, 231] on button "Search for help" at bounding box center [712, 230] width 146 height 17
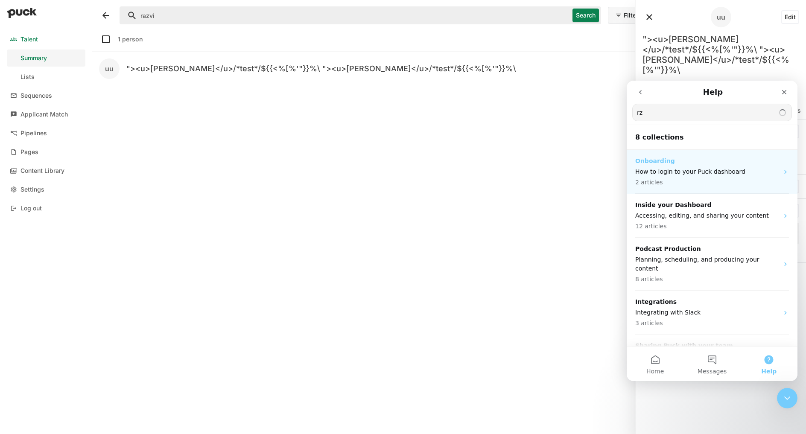
type input "r"
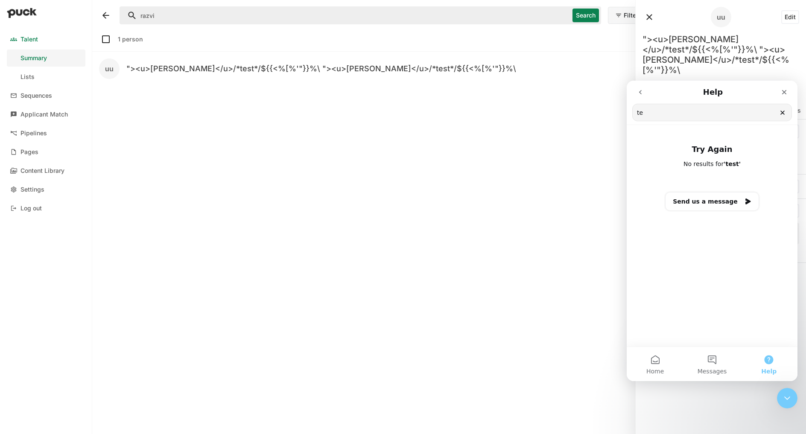
type input "t"
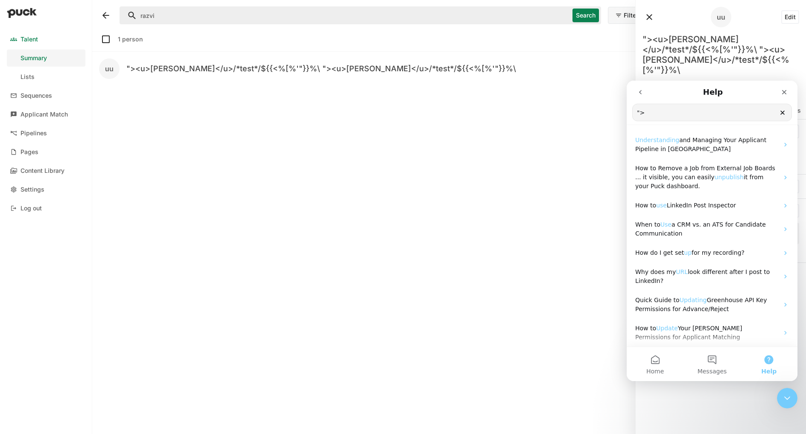
type input """
type input "u"
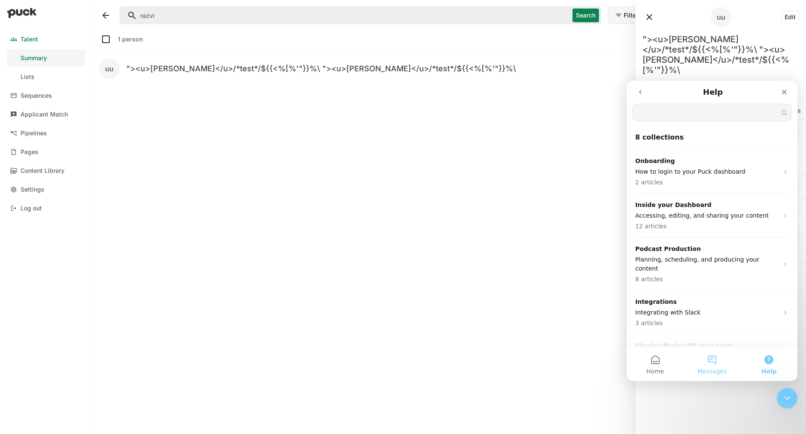
click at [706, 356] on button "Messages" at bounding box center [712, 364] width 57 height 34
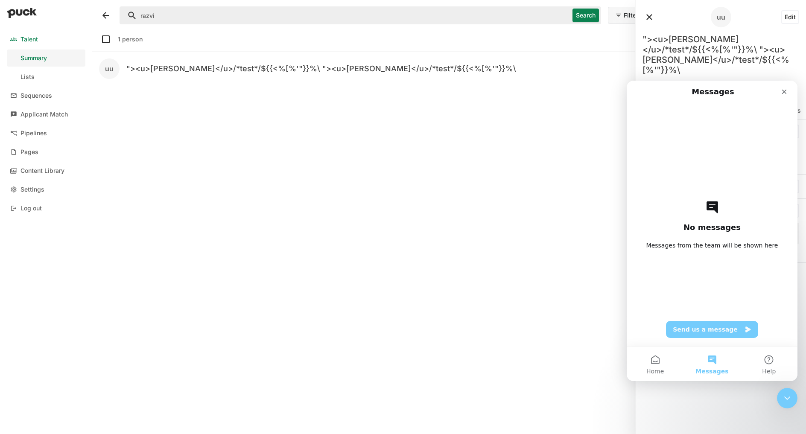
click at [590, 214] on div "1 person uu "><u>razvi</u>/*test*/${{<%[%'"}}%\ "><u>razvi</u>/*test*/${{<%[%'"…" at bounding box center [372, 229] width 547 height 397
click at [785, 94] on icon "Close" at bounding box center [784, 91] width 7 height 7
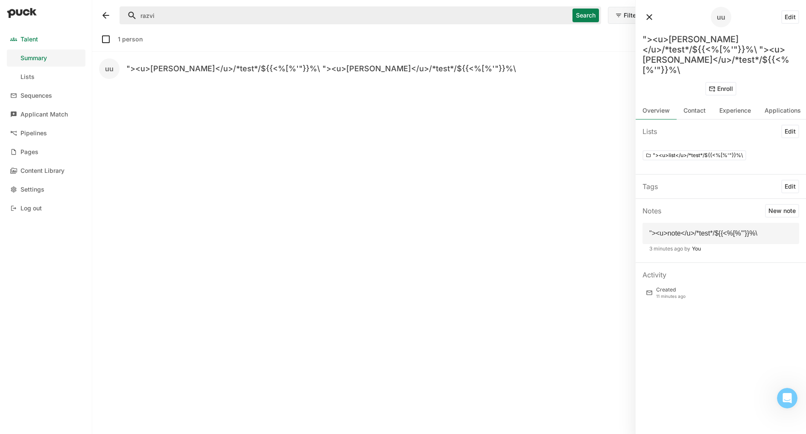
click at [671, 287] on div "Created" at bounding box center [670, 290] width 29 height 6
click at [416, 207] on div "1 person uu "><u>razvi</u>/*test*/${{<%[%'"}}%\ "><u>razvi</u>/*test*/${{<%[%'"…" at bounding box center [372, 229] width 547 height 397
click at [45, 82] on link "Lists" at bounding box center [46, 76] width 79 height 17
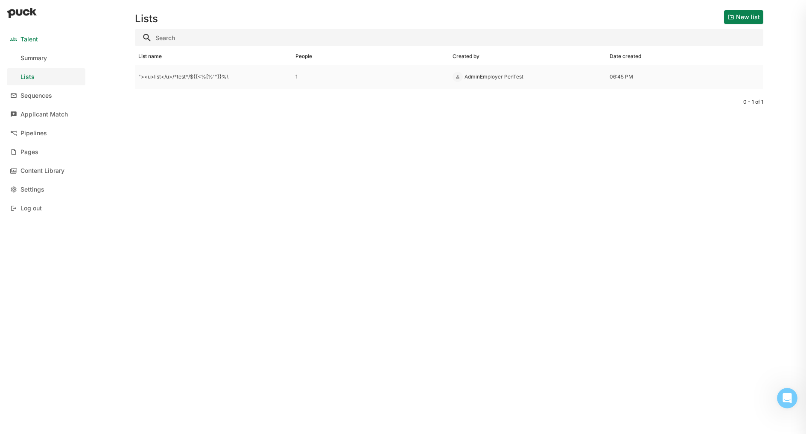
click at [467, 81] on div "AdminEmployer PenTest" at bounding box center [527, 77] width 157 height 24
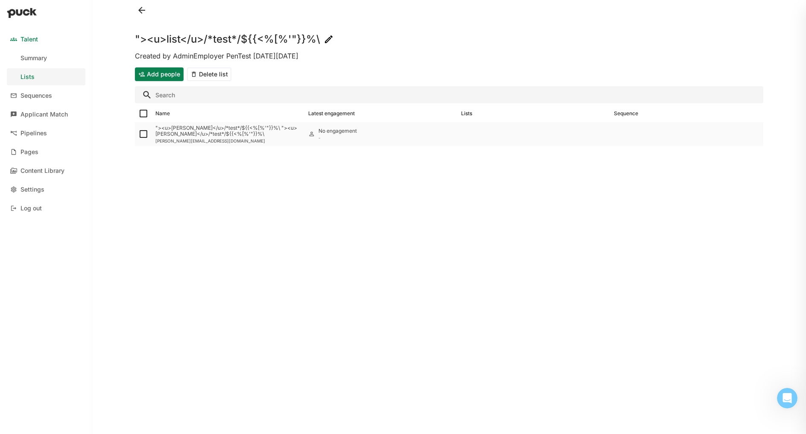
click at [295, 137] on div ""><u>[PERSON_NAME]</u>/*test*/${{<%[%'"}}%\ "><u>[PERSON_NAME]</u>/*test*/${{<%…" at bounding box center [228, 131] width 146 height 12
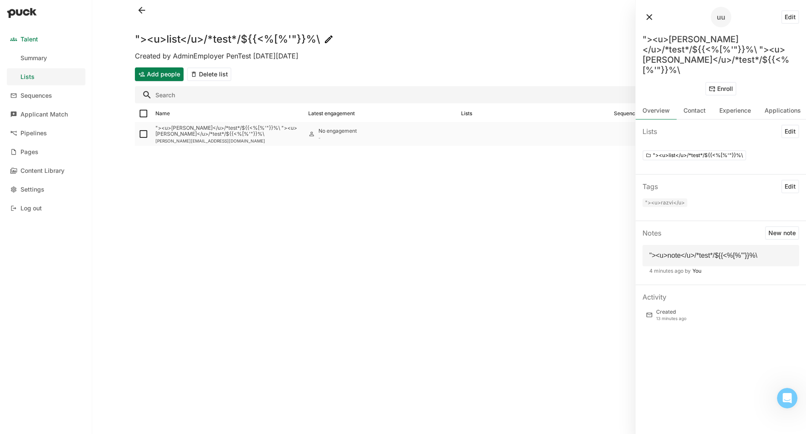
click at [297, 137] on div ""><u>[PERSON_NAME]</u>/*test*/${{<%[%'"}}%\ "><u>[PERSON_NAME]</u>/*test*/${{<%…" at bounding box center [228, 131] width 146 height 12
click at [792, 16] on button "Edit" at bounding box center [790, 17] width 18 height 14
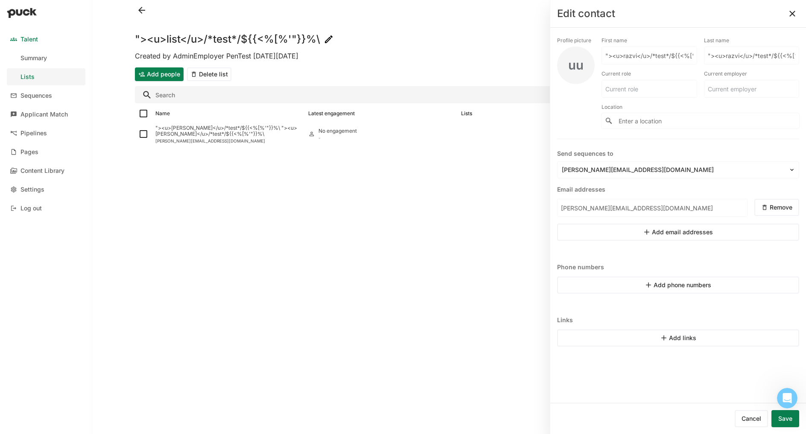
click at [632, 93] on input at bounding box center [649, 88] width 95 height 17
type input ""><u>role</u>"
type input ""><u>employer</u>"
click at [650, 120] on input "Enter a location" at bounding box center [701, 120] width 198 height 15
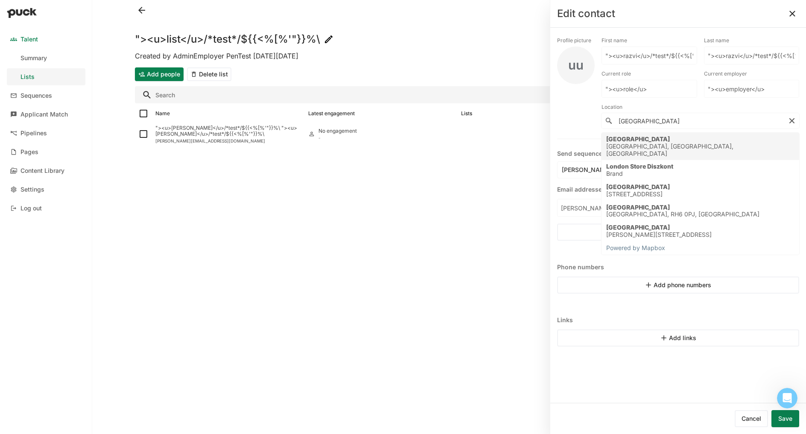
click at [662, 143] on div "Greater London, England, United Kingdom" at bounding box center [700, 150] width 189 height 15
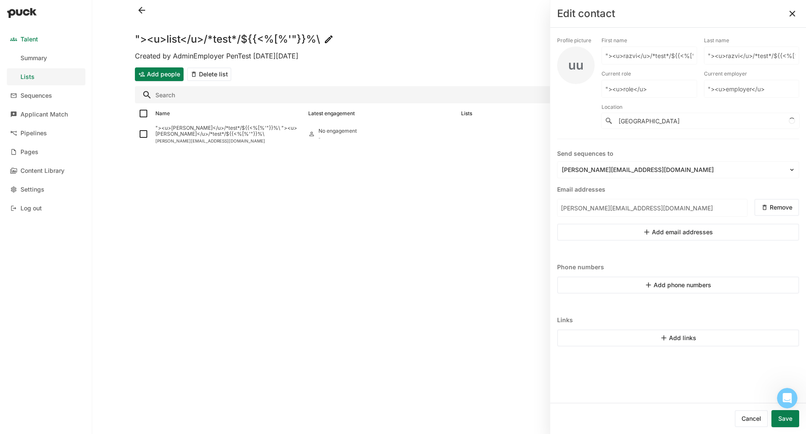
type input "[GEOGRAPHIC_DATA], [GEOGRAPHIC_DATA], [GEOGRAPHIC_DATA], [GEOGRAPHIC_DATA]"
click at [672, 340] on button "Add links" at bounding box center [678, 338] width 242 height 17
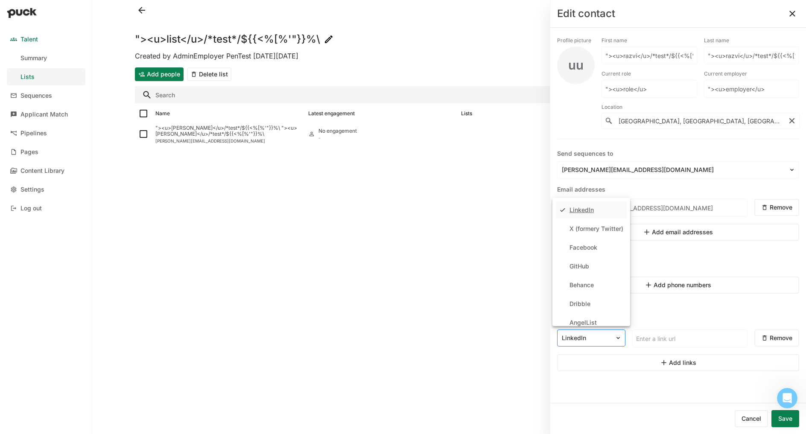
click at [611, 337] on div "LinkedIn" at bounding box center [586, 338] width 57 height 12
click at [582, 293] on div "Website" at bounding box center [581, 295] width 23 height 7
click at [648, 336] on input at bounding box center [690, 338] width 114 height 17
paste input "lk96h4k5bmuttw03mzj3n62ryi49sy.oastify.com"
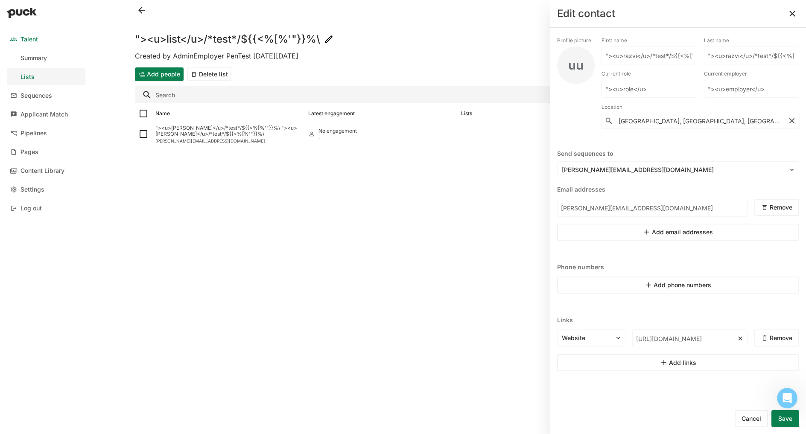
scroll to position [0, 55]
type input "[URL][DOMAIN_NAME]"
click at [652, 360] on button "Add links" at bounding box center [678, 362] width 242 height 17
click at [659, 366] on input at bounding box center [690, 363] width 114 height 17
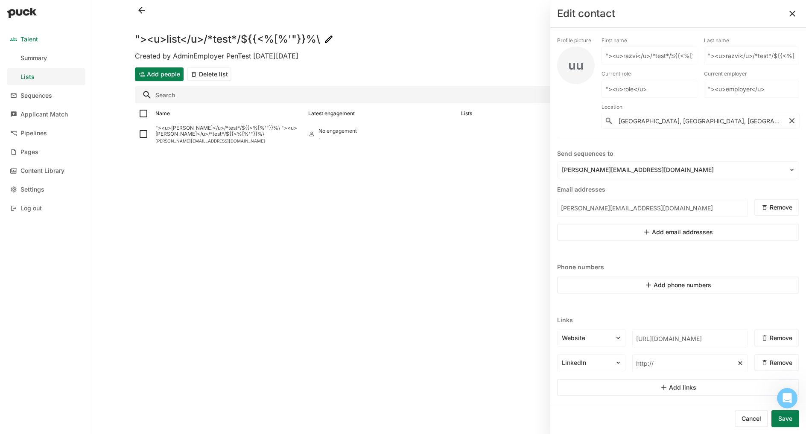
paste input "lk96h4k5bmuttw03mzj3n62ryi49sy.oastify.com"
type input "[URL][DOMAIN_NAME]"
click at [666, 388] on button "Add links" at bounding box center [678, 387] width 242 height 17
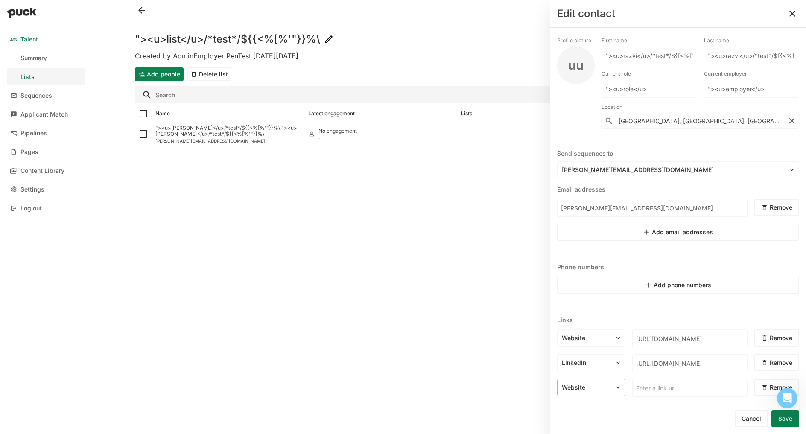
click at [613, 390] on div "Website" at bounding box center [586, 388] width 57 height 12
click at [585, 367] on div "Wellfound}" at bounding box center [591, 363] width 71 height 17
click at [651, 380] on input at bounding box center [690, 388] width 114 height 17
paste input "lk96h4k5bmuttw03mzj3n62ryi49sy.oastify.com"
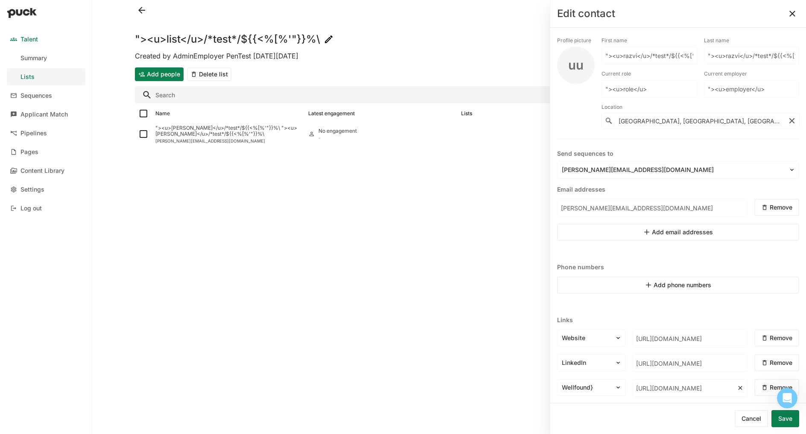
scroll to position [33, 0]
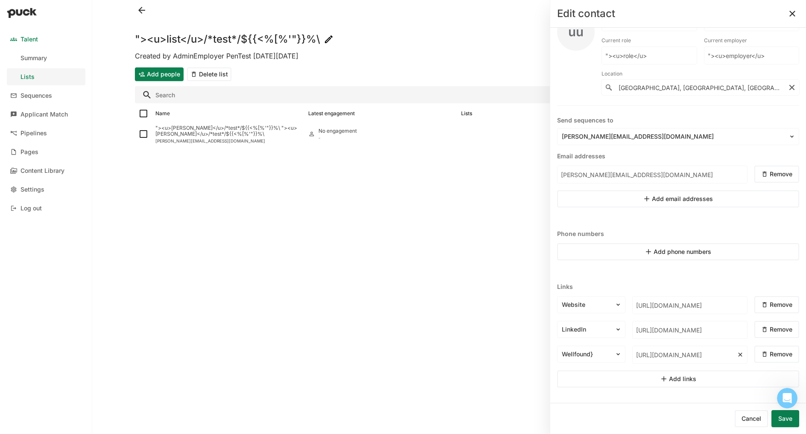
type input "[URL][DOMAIN_NAME]"
click at [675, 382] on button "Add links" at bounding box center [678, 379] width 242 height 17
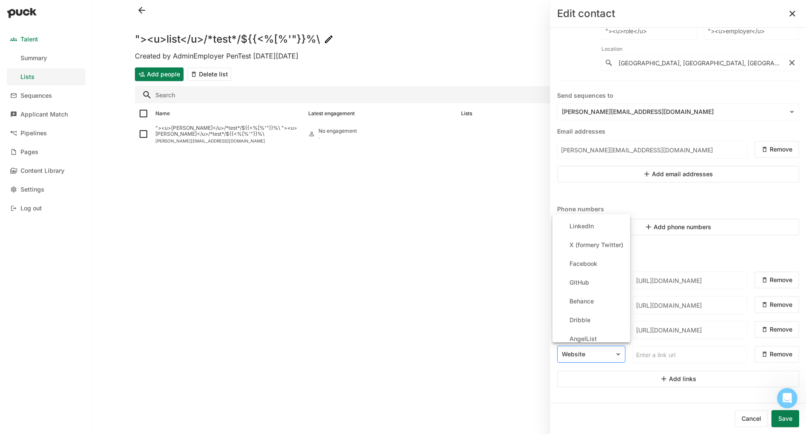
click at [604, 355] on div at bounding box center [586, 354] width 49 height 9
click at [588, 247] on div "X (formery Twitter)" at bounding box center [597, 245] width 54 height 7
click at [652, 355] on input at bounding box center [690, 354] width 114 height 17
paste input "lk96h4k5bmuttw03mzj3n62ryi49sy.oastify.com"
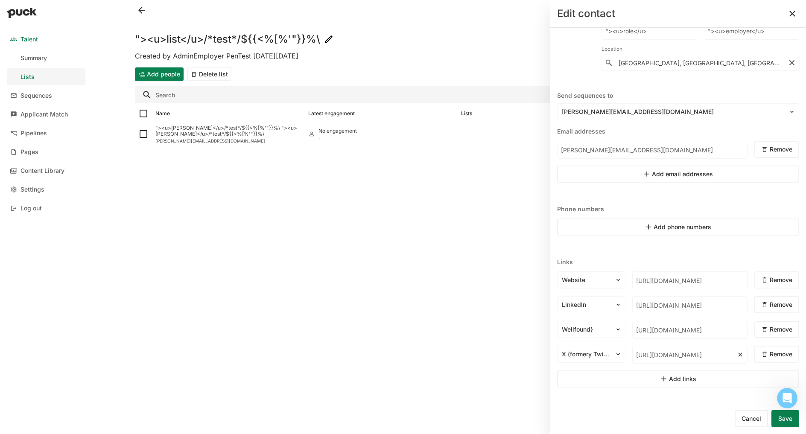
scroll to position [0, 61]
type input "[URL][DOMAIN_NAME]"
click at [785, 418] on button "Save" at bounding box center [786, 418] width 28 height 17
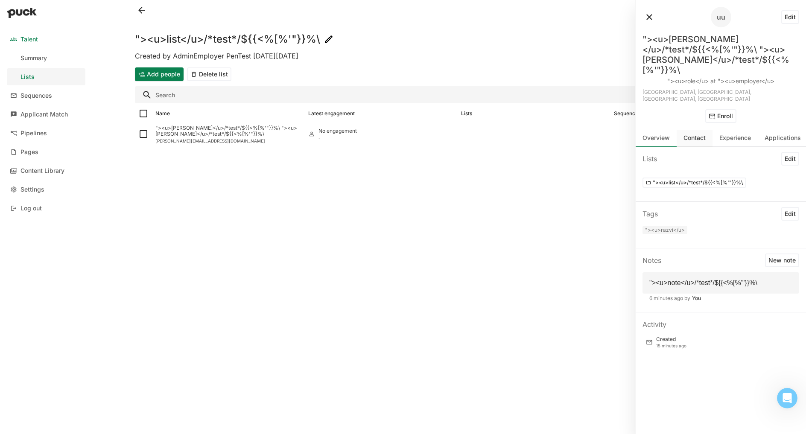
click at [692, 134] on div "Contact" at bounding box center [695, 137] width 22 height 7
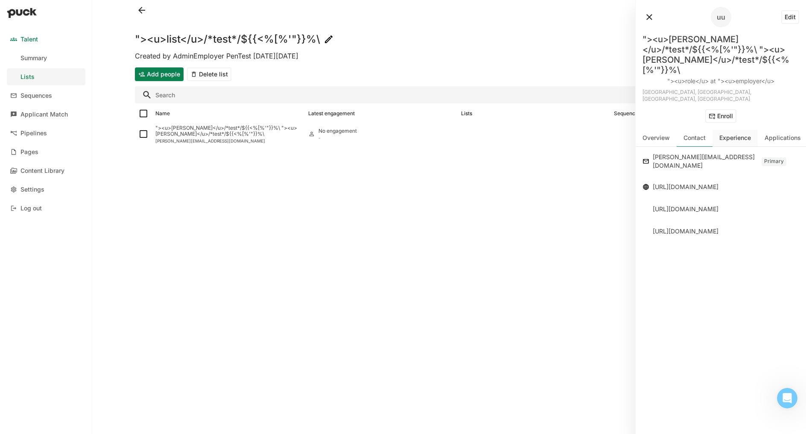
click at [740, 130] on div "Experience" at bounding box center [735, 138] width 45 height 17
click at [694, 134] on div "Contact" at bounding box center [695, 137] width 22 height 7
click at [779, 134] on div "Applications" at bounding box center [783, 137] width 36 height 7
click at [737, 147] on div "Applications" at bounding box center [721, 159] width 170 height 24
click at [733, 134] on div "Experience" at bounding box center [735, 137] width 32 height 7
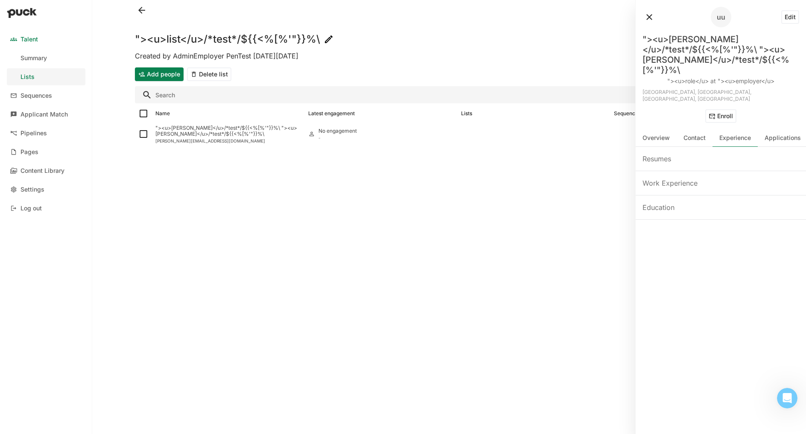
click at [668, 154] on div "Resumes" at bounding box center [657, 159] width 29 height 10
click at [688, 134] on div "Contact" at bounding box center [695, 137] width 22 height 7
click at [675, 182] on div "[URL][DOMAIN_NAME]" at bounding box center [686, 187] width 66 height 10
click at [291, 135] on div ""><u>[PERSON_NAME]</u>/*test*/${{<%[%'"}}%\ "><u>[PERSON_NAME]</u>/*test*/${{<%…" at bounding box center [228, 131] width 146 height 12
click at [311, 136] on img at bounding box center [311, 134] width 7 height 7
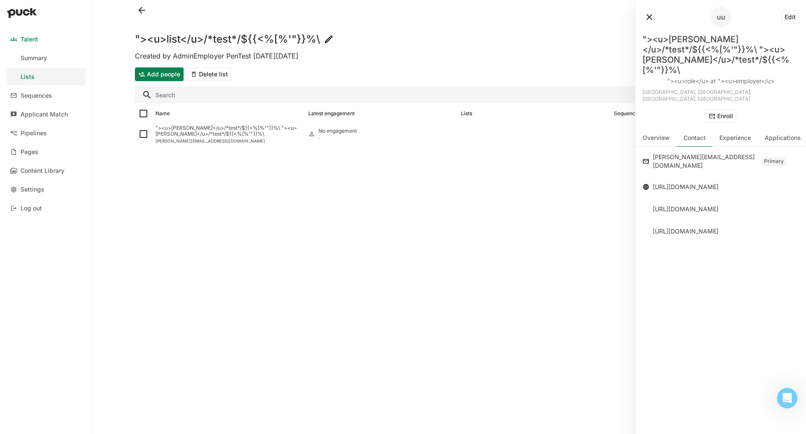
click at [787, 18] on button "Edit" at bounding box center [790, 17] width 18 height 14
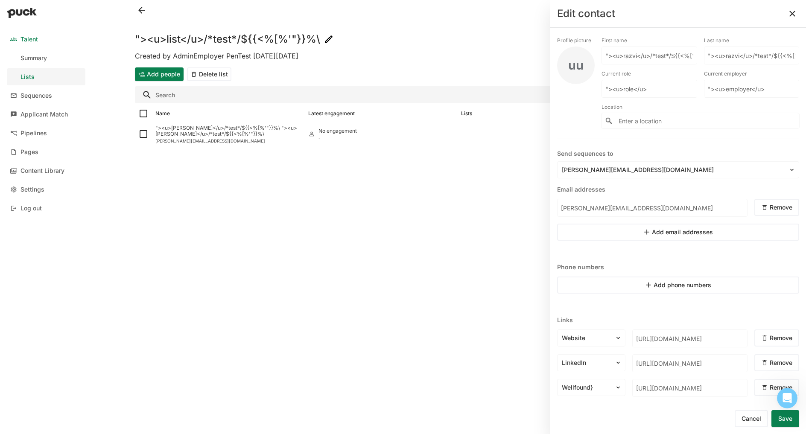
click at [787, 419] on button "Save" at bounding box center [786, 418] width 28 height 17
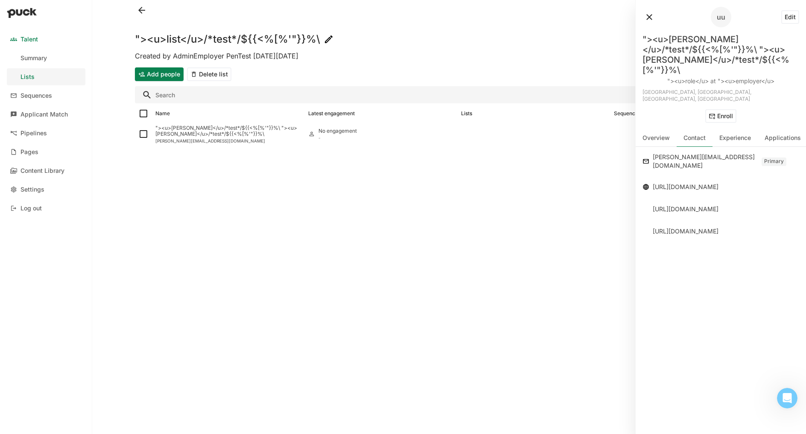
click at [209, 172] on div ""><u>list</u>/*test*/${{<%[%'"}}%\ Created by AdminEmployer PenTest on Tue Sep.…" at bounding box center [449, 217] width 642 height 434
click at [650, 18] on button at bounding box center [650, 17] width 14 height 14
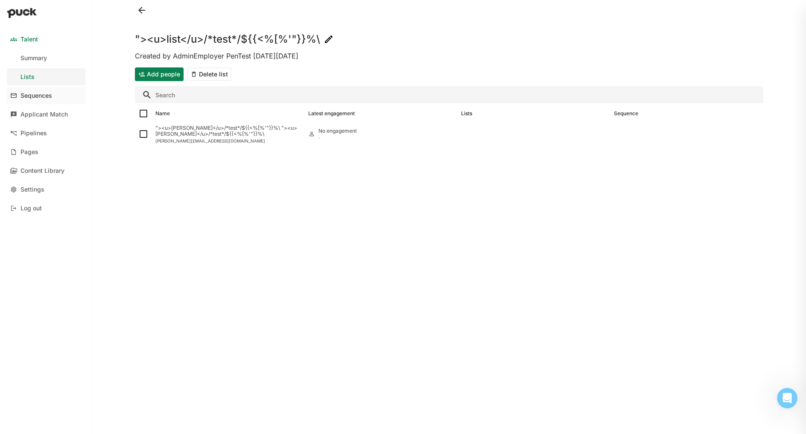
click at [42, 96] on div "Sequences" at bounding box center [36, 95] width 32 height 7
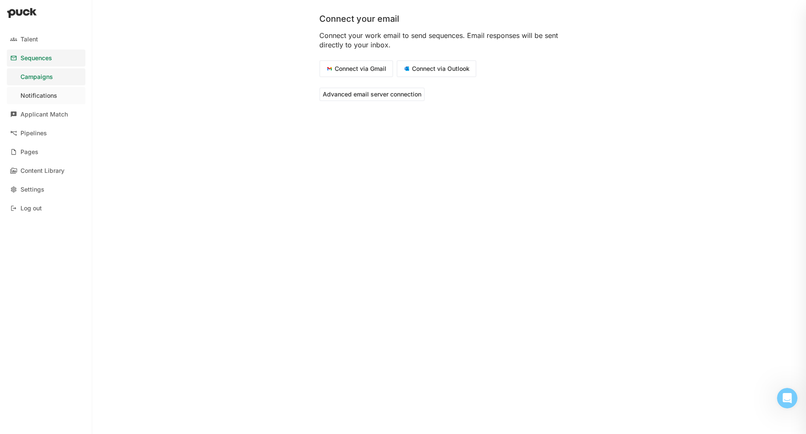
click at [46, 96] on div "Notifications" at bounding box center [38, 95] width 37 height 7
click at [44, 120] on link "Applicant Match" at bounding box center [46, 114] width 79 height 17
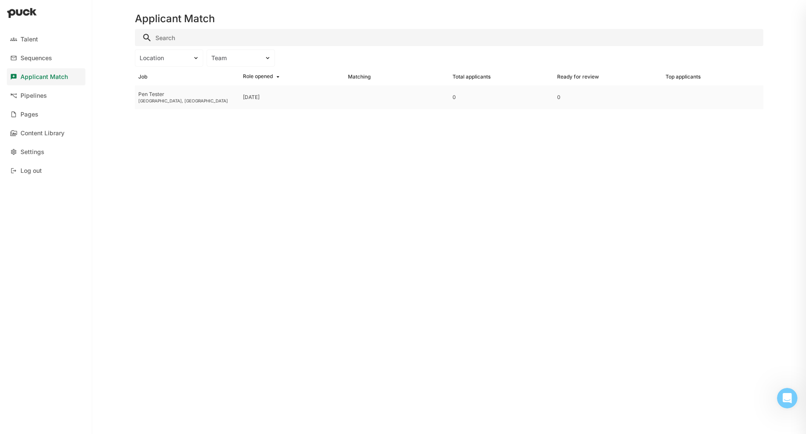
click at [145, 102] on div "[GEOGRAPHIC_DATA], [GEOGRAPHIC_DATA]" at bounding box center [187, 100] width 98 height 5
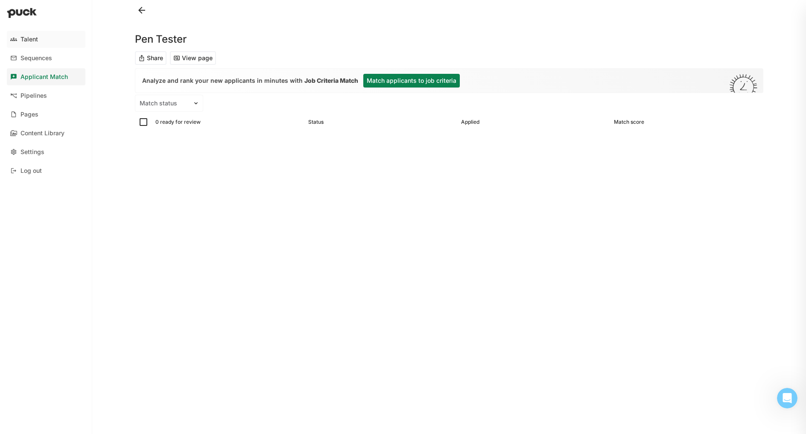
click at [56, 38] on link "Talent" at bounding box center [46, 39] width 79 height 17
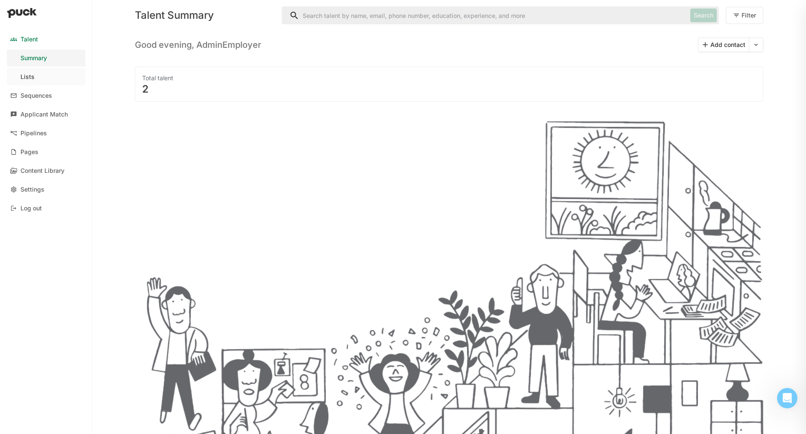
click at [44, 79] on link "Lists" at bounding box center [46, 76] width 79 height 17
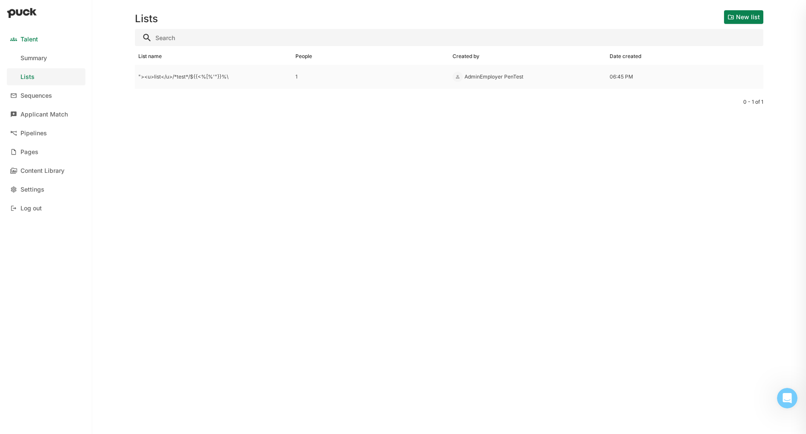
click at [185, 72] on div ""><u>list</u>/*test*/${{<%[%'"}}%\" at bounding box center [213, 77] width 157 height 24
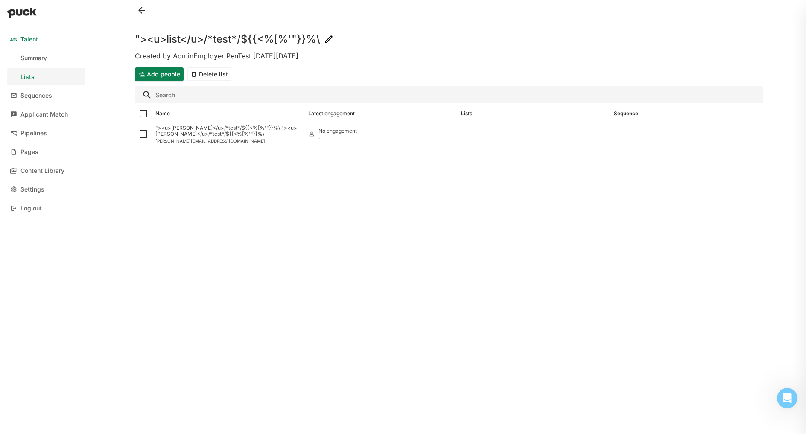
click at [176, 74] on button "Add people" at bounding box center [159, 74] width 49 height 14
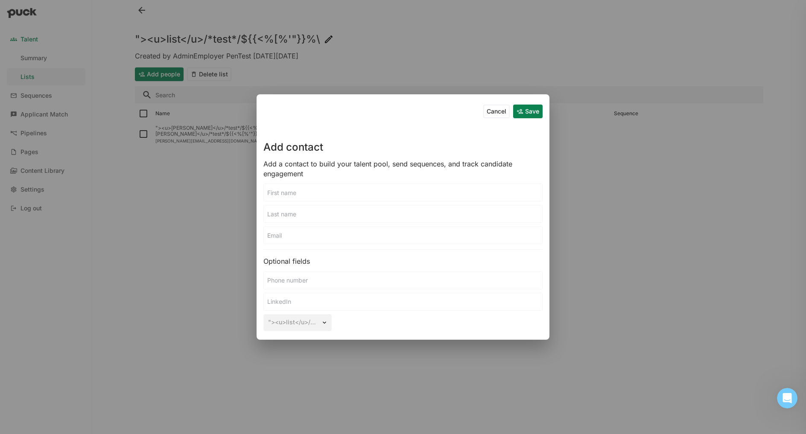
click at [306, 321] on div ""><u>list</u>/*test*/${{<%[%'"}}%\" at bounding box center [297, 322] width 68 height 17
click at [323, 321] on div ""><u>list</u>/*test*/${{<%[%'"}}%\" at bounding box center [297, 322] width 68 height 17
click at [324, 323] on div ""><u>list</u>/*test*/${{<%[%'"}}%\" at bounding box center [297, 322] width 68 height 17
click at [493, 115] on button "Cancel" at bounding box center [496, 112] width 26 height 14
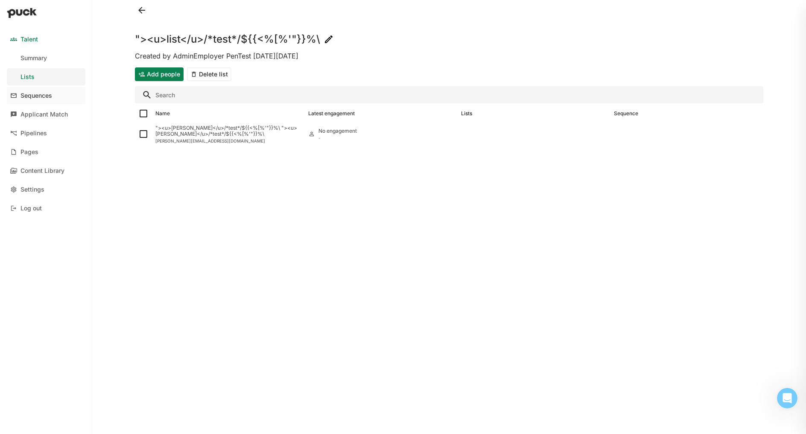
click at [61, 97] on link "Sequences" at bounding box center [46, 95] width 79 height 17
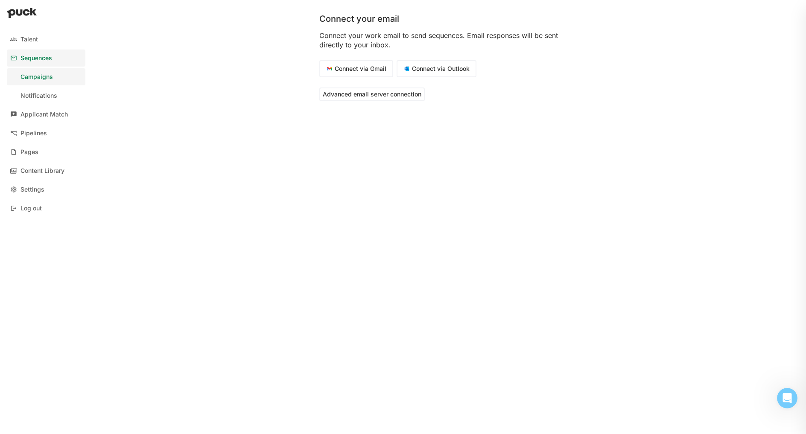
click at [339, 104] on div "Advanced email server connection" at bounding box center [449, 94] width 260 height 20
click at [341, 96] on button "Advanced email server connection" at bounding box center [371, 95] width 105 height 14
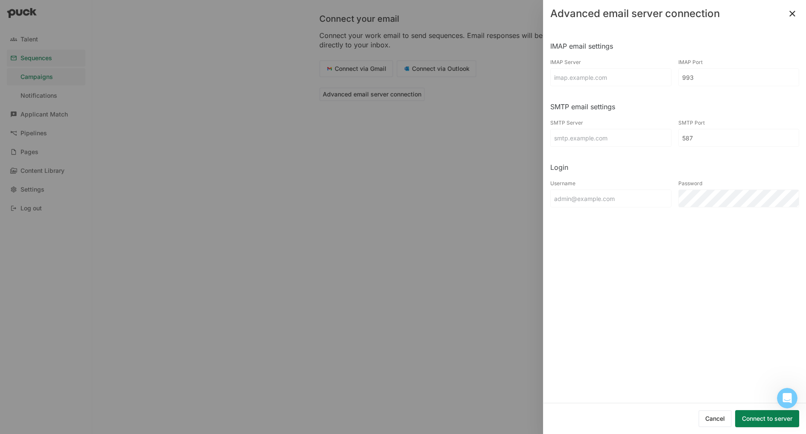
click at [576, 82] on input at bounding box center [611, 77] width 120 height 17
click at [609, 202] on input at bounding box center [611, 198] width 120 height 17
click at [791, 12] on button at bounding box center [793, 14] width 14 height 14
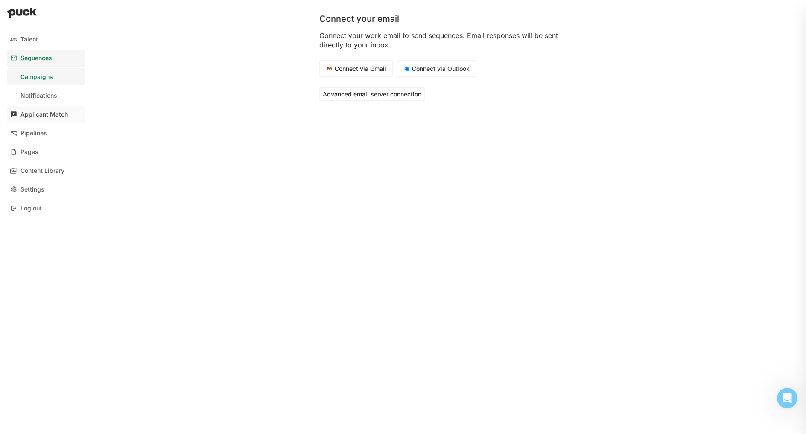
click at [62, 113] on div "Applicant Match" at bounding box center [43, 114] width 47 height 7
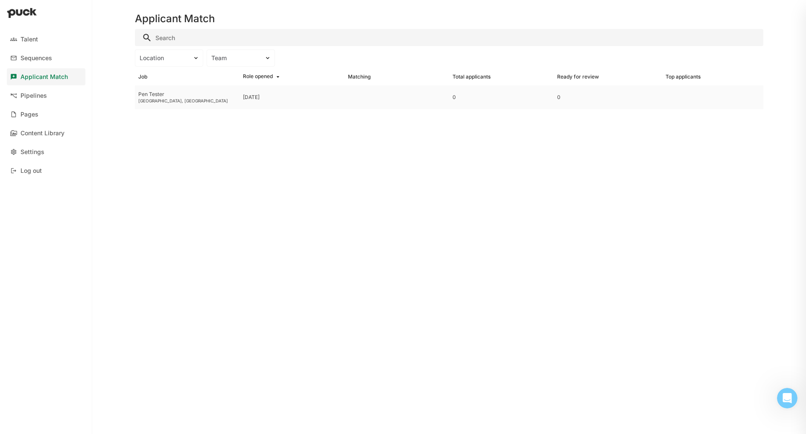
click at [171, 97] on div "Pen Tester [GEOGRAPHIC_DATA], [GEOGRAPHIC_DATA]" at bounding box center [187, 97] width 105 height 24
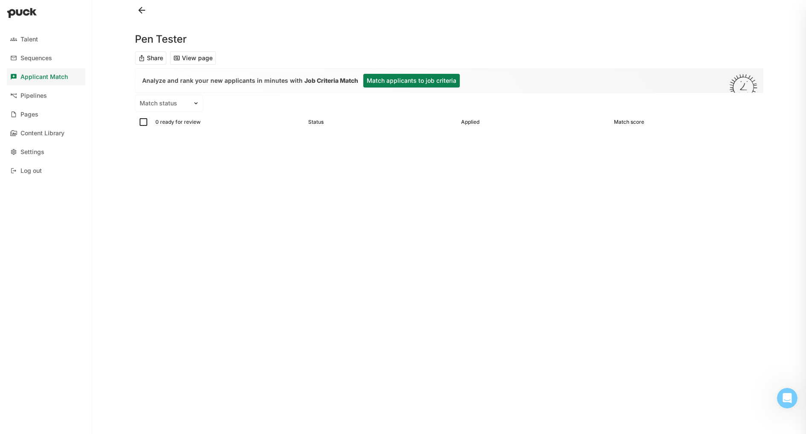
click at [197, 62] on button "View page" at bounding box center [193, 58] width 46 height 14
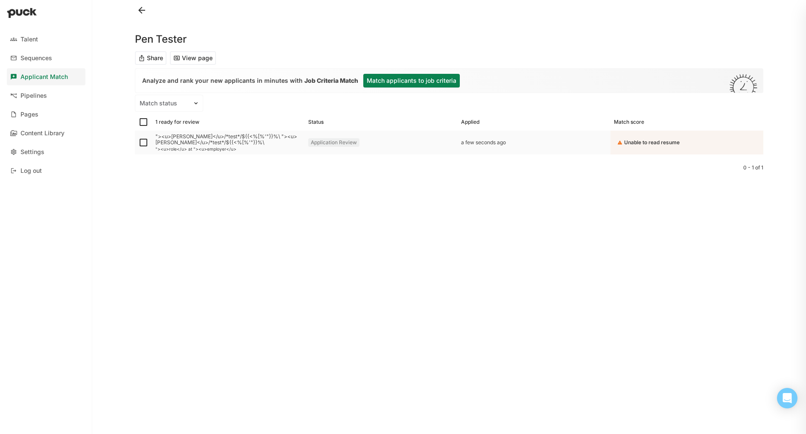
click at [648, 143] on div "Unable to read resume" at bounding box center [652, 142] width 56 height 7
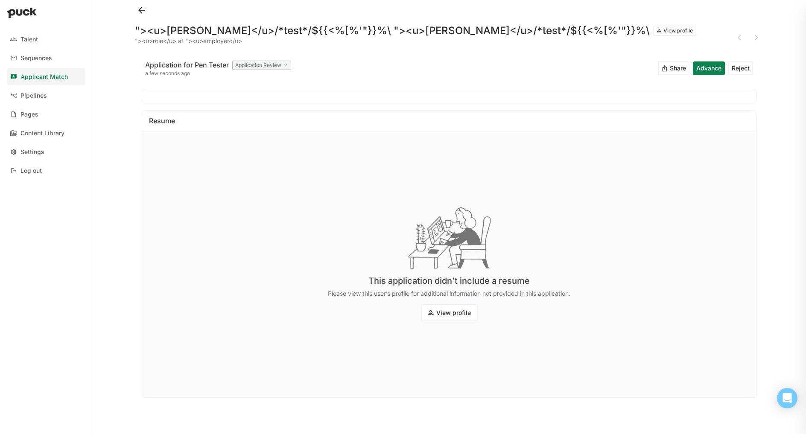
click at [462, 315] on button "View profile" at bounding box center [449, 312] width 57 height 17
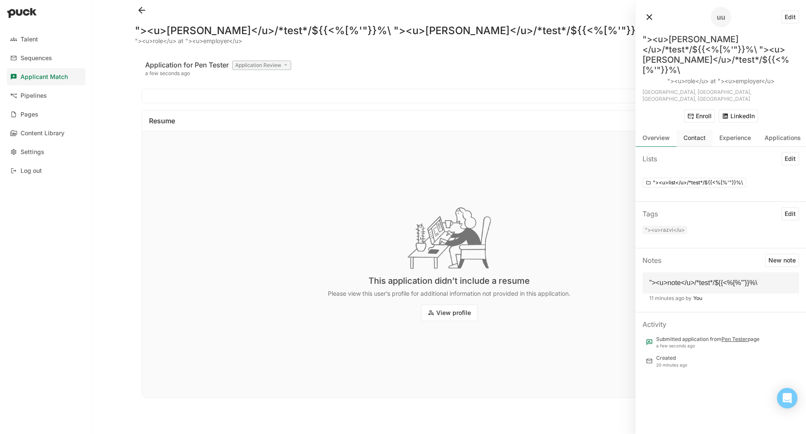
click at [692, 134] on div "Contact" at bounding box center [695, 137] width 22 height 7
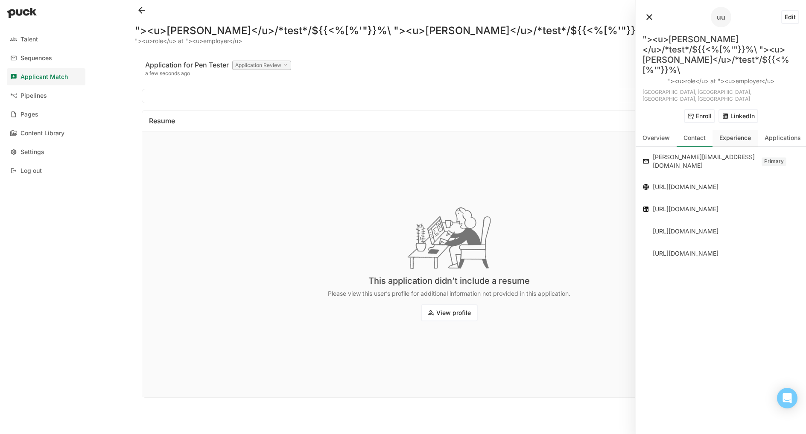
click at [739, 134] on div "Experience" at bounding box center [735, 137] width 32 height 7
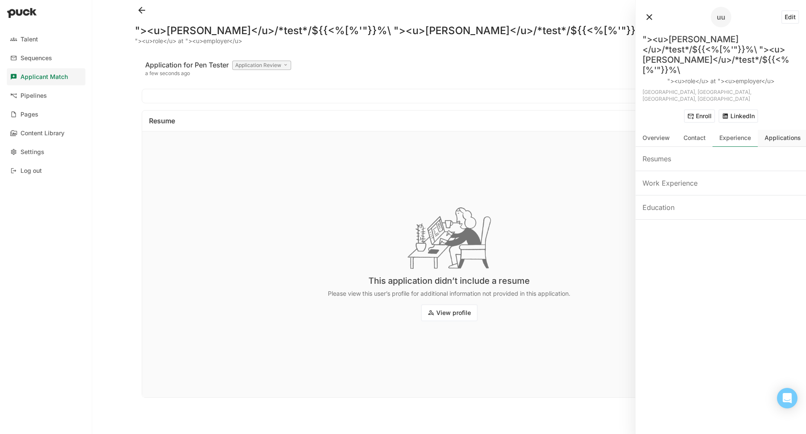
click at [786, 130] on div "Applications" at bounding box center [783, 138] width 50 height 17
click at [736, 130] on div "Experience" at bounding box center [735, 138] width 45 height 17
click at [697, 134] on div "Contact" at bounding box center [695, 137] width 22 height 7
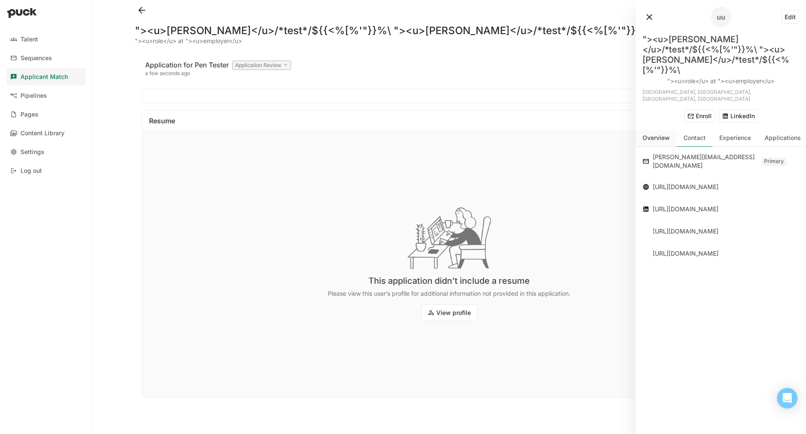
click at [657, 130] on div "Overview" at bounding box center [656, 138] width 41 height 17
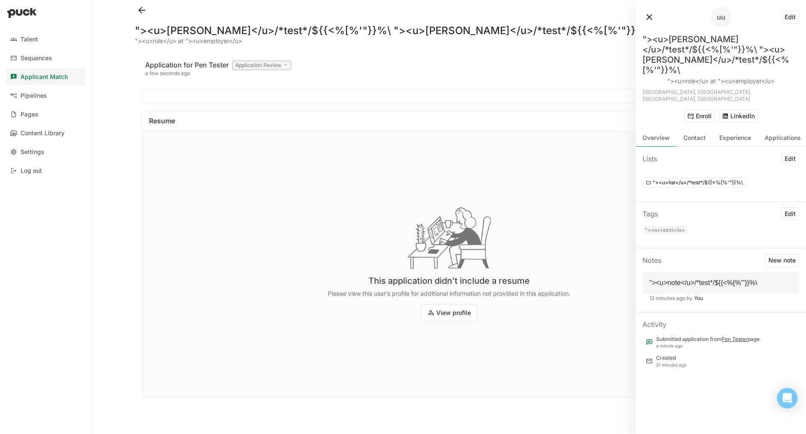
click at [729, 109] on button "LinkedIn" at bounding box center [739, 116] width 40 height 14
click at [779, 130] on div "Applications" at bounding box center [783, 138] width 50 height 17
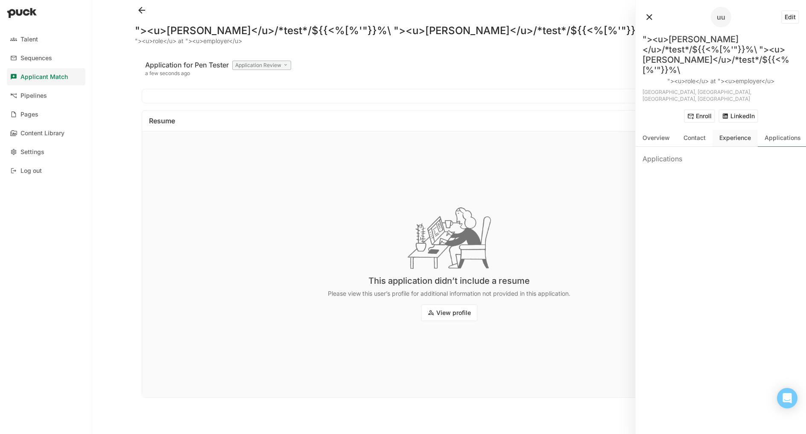
click at [739, 130] on div "Experience" at bounding box center [735, 138] width 45 height 17
click at [684, 134] on div "Contact" at bounding box center [695, 137] width 22 height 7
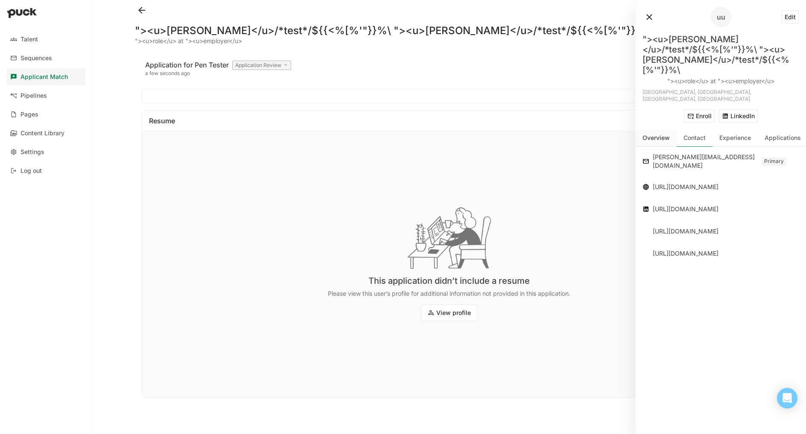
click at [661, 134] on div "Overview" at bounding box center [656, 137] width 27 height 7
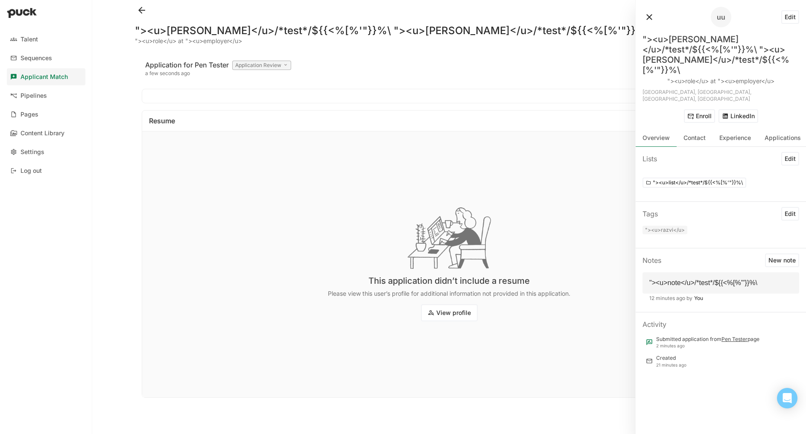
click at [652, 18] on button at bounding box center [650, 17] width 14 height 14
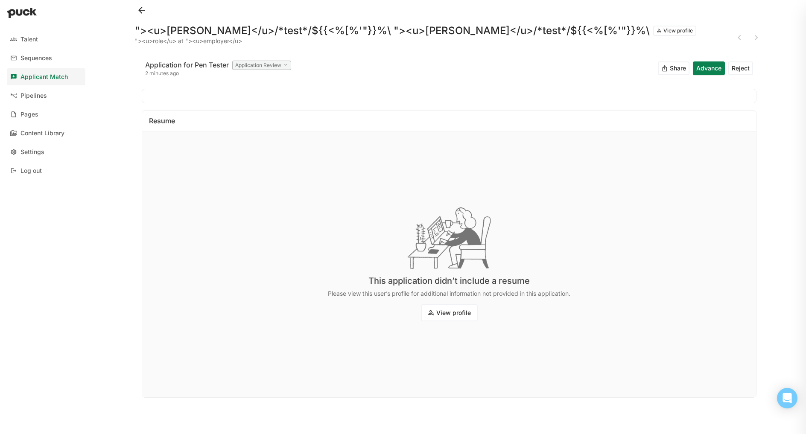
click at [380, 161] on div "This application didn’t include a resume Please view this user’s profile for ad…" at bounding box center [449, 264] width 614 height 266
click at [196, 139] on div "This application didn’t include a resume Please view this user’s profile for ad…" at bounding box center [449, 264] width 614 height 266
click at [685, 71] on button "Share" at bounding box center [674, 68] width 32 height 14
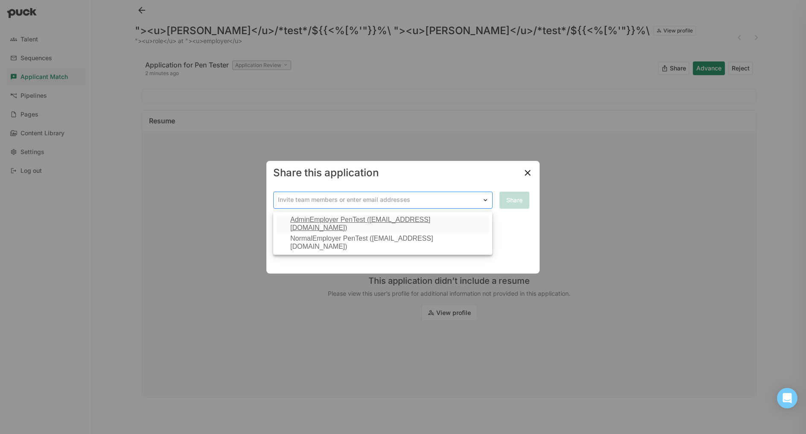
click at [408, 205] on div "Invite team members or enter email addresses" at bounding box center [378, 200] width 208 height 12
click at [474, 76] on div "Share this application AdminEmployer PenTest ([EMAIL_ADDRESS][DOMAIN_NAME]), 1 …" at bounding box center [403, 217] width 806 height 434
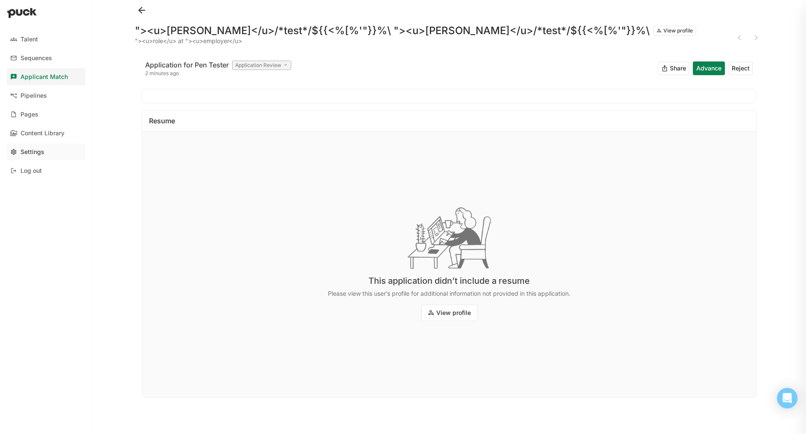
click at [26, 149] on div "Settings" at bounding box center [32, 152] width 24 height 7
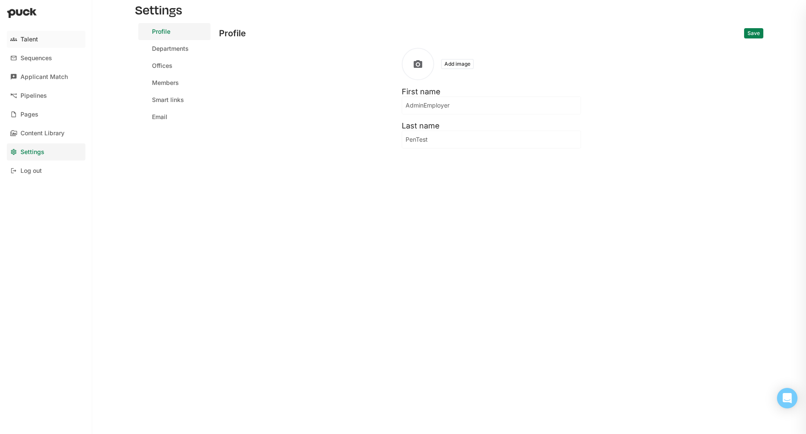
click at [51, 41] on link "Talent" at bounding box center [46, 39] width 79 height 17
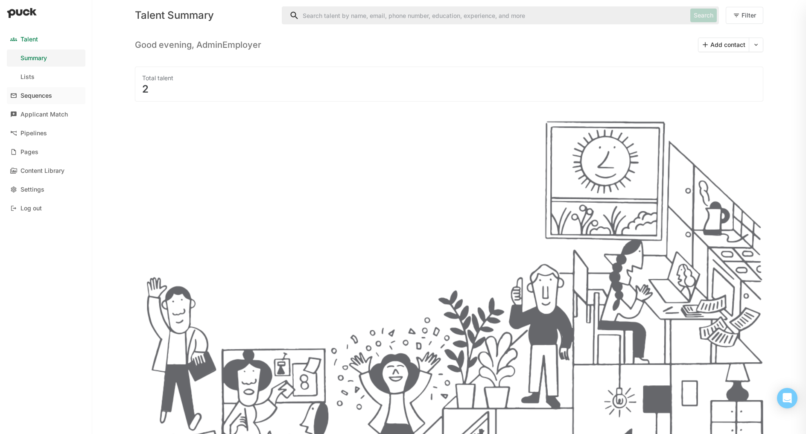
click at [43, 95] on div "Sequences" at bounding box center [36, 95] width 32 height 7
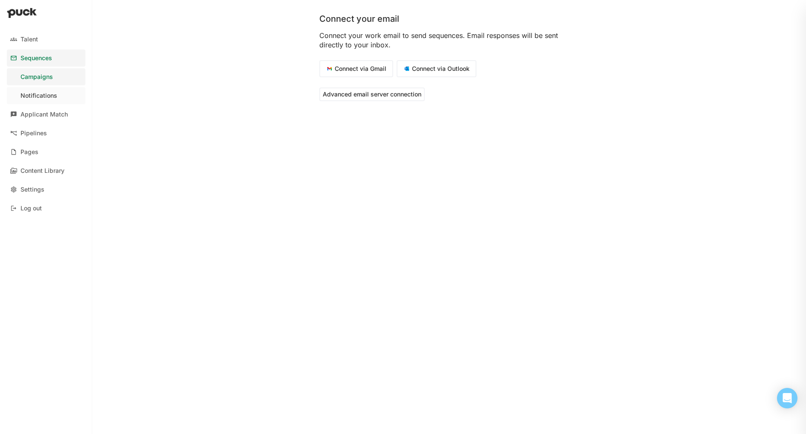
click at [54, 96] on div "Notifications" at bounding box center [38, 95] width 37 height 7
click at [63, 116] on div "Applicant Match" at bounding box center [43, 114] width 47 height 7
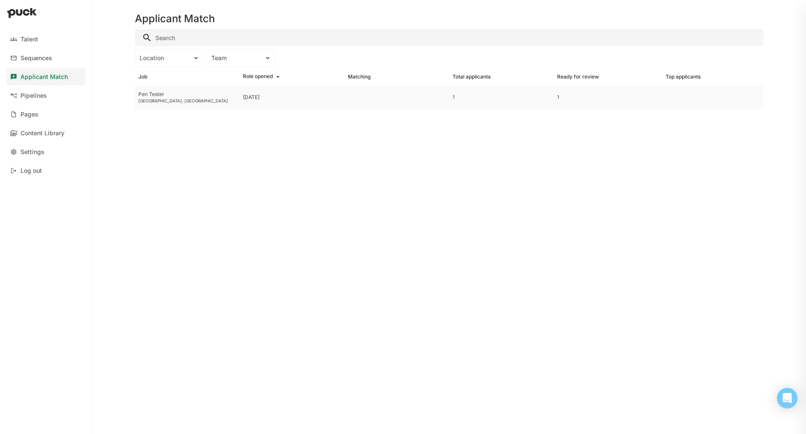
click at [210, 98] on div "Pen Tester [GEOGRAPHIC_DATA], [GEOGRAPHIC_DATA]" at bounding box center [187, 97] width 105 height 24
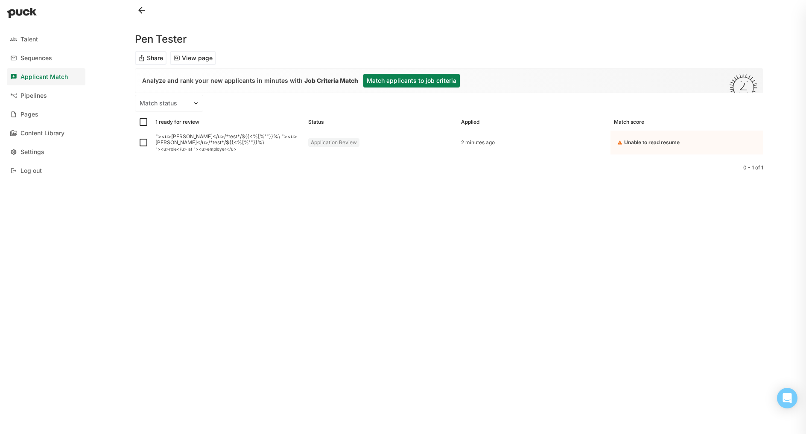
click at [152, 58] on button "Share" at bounding box center [151, 58] width 32 height 14
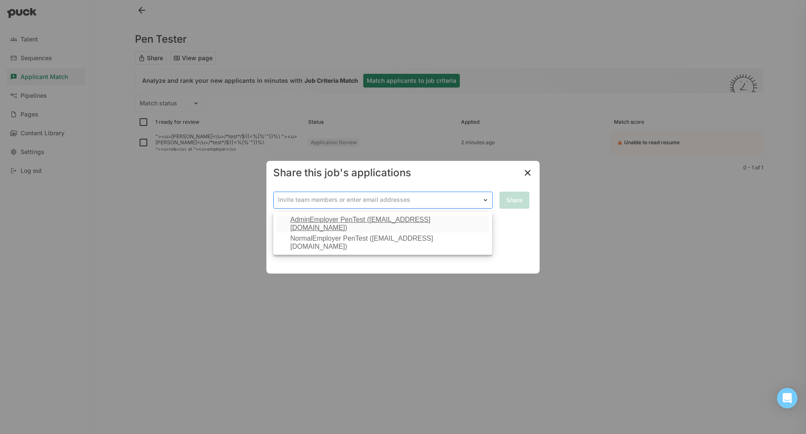
click at [474, 207] on div "Invite team members or enter email addresses" at bounding box center [382, 200] width 219 height 17
click at [437, 239] on div "NormalEmployer PenTest ([EMAIL_ADDRESS][DOMAIN_NAME])" at bounding box center [387, 243] width 195 height 16
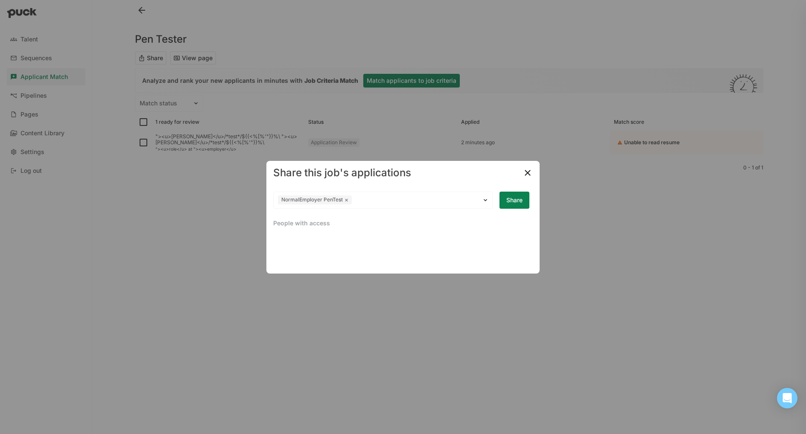
click at [514, 203] on button "Share" at bounding box center [515, 200] width 30 height 17
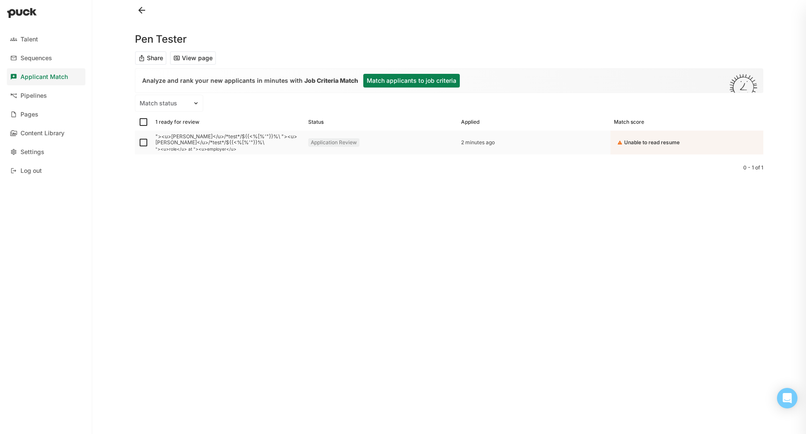
click at [187, 143] on div ""><u>[PERSON_NAME]</u>/*test*/${{<%[%'"}}%\ "><u>[PERSON_NAME]</u>/*test*/${{<%…" at bounding box center [228, 140] width 146 height 12
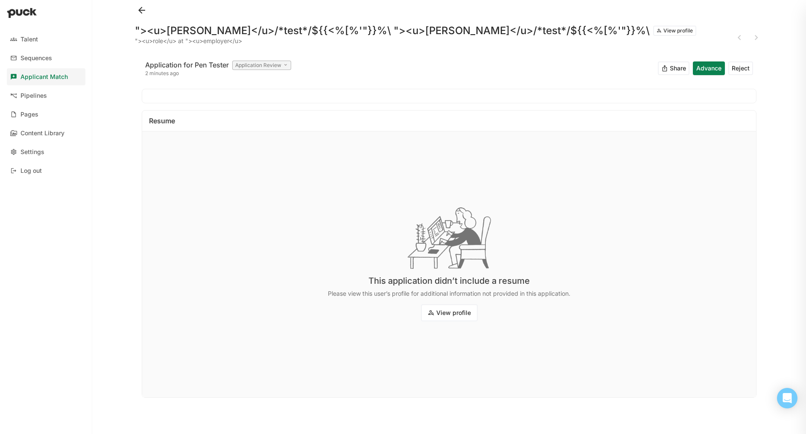
click at [701, 67] on button "Advance" at bounding box center [709, 68] width 32 height 14
click at [707, 70] on button "Advance" at bounding box center [709, 68] width 32 height 14
click at [261, 66] on div "Application Review" at bounding box center [261, 65] width 59 height 9
click at [271, 99] on div "Initial Screen" at bounding box center [271, 105] width 68 height 17
click at [243, 61] on div "Initial Screen" at bounding box center [254, 65] width 44 height 9
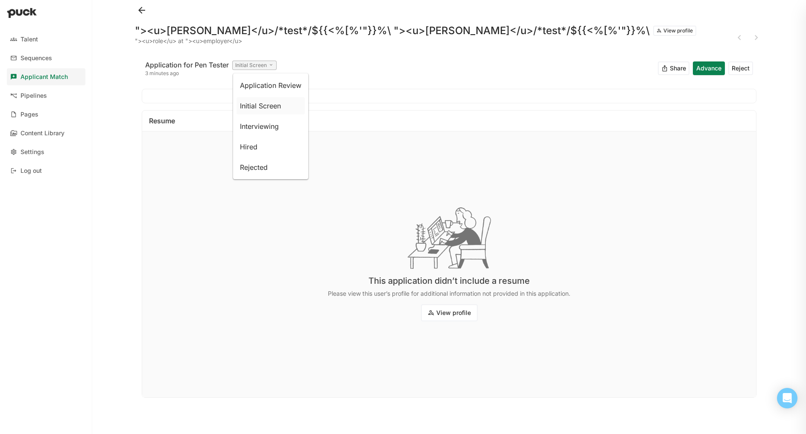
click at [257, 102] on p "Initial Screen" at bounding box center [260, 105] width 41 height 9
click at [708, 68] on button "Advance" at bounding box center [709, 68] width 32 height 14
click at [246, 62] on div "Initial Screen" at bounding box center [254, 65] width 44 height 9
click at [251, 123] on p "Interviewing" at bounding box center [259, 126] width 39 height 9
click at [704, 66] on button "Advance" at bounding box center [709, 68] width 32 height 14
